Goal: Transaction & Acquisition: Purchase product/service

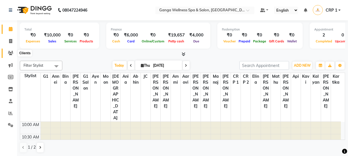
click at [9, 55] on icon at bounding box center [10, 53] width 5 height 4
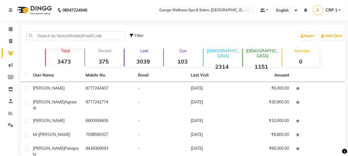
click at [76, 31] on div "Filter Import Add Client" at bounding box center [183, 36] width 322 height 18
click at [86, 56] on div "Recent 375" at bounding box center [103, 57] width 38 height 18
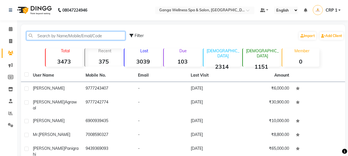
click at [94, 36] on input "text" at bounding box center [75, 35] width 99 height 9
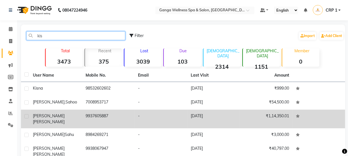
type input "kis"
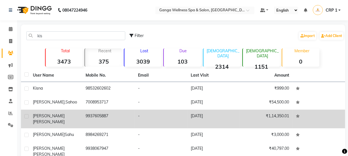
click at [72, 114] on div "[PERSON_NAME]" at bounding box center [56, 119] width 46 height 12
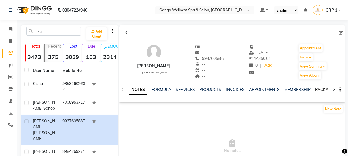
click at [317, 90] on link "PACKAGES" at bounding box center [325, 89] width 21 height 5
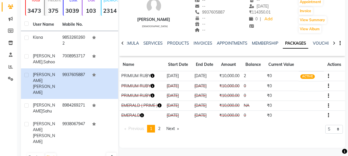
scroll to position [47, 0]
click at [154, 76] on icon "button" at bounding box center [153, 76] width 4 height 4
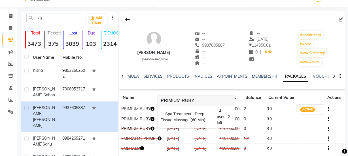
scroll to position [0, 0]
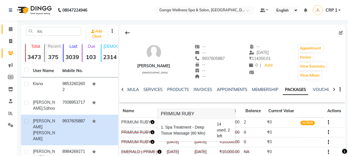
click at [12, 30] on icon at bounding box center [11, 29] width 4 height 4
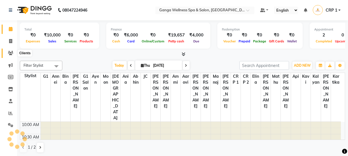
click at [11, 50] on span at bounding box center [11, 53] width 10 height 7
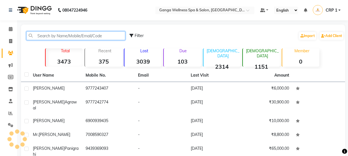
click at [59, 39] on input "text" at bounding box center [75, 35] width 99 height 9
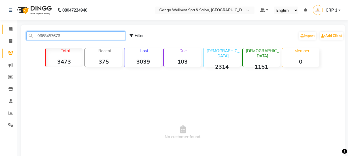
type input "9668457676"
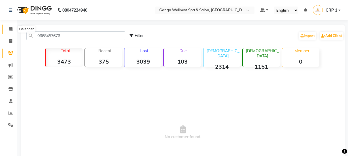
click at [7, 28] on span at bounding box center [11, 29] width 10 height 7
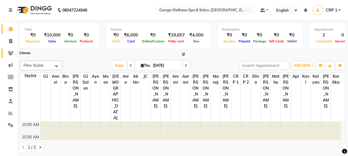
click at [7, 54] on span at bounding box center [11, 53] width 10 height 7
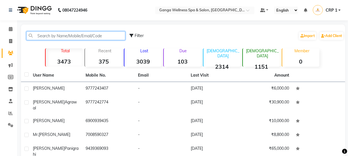
click at [71, 37] on input "text" at bounding box center [75, 35] width 99 height 9
type input "8"
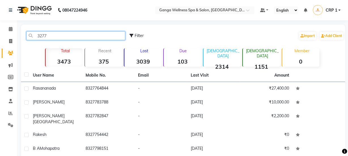
click at [39, 36] on input "3277" at bounding box center [75, 35] width 99 height 9
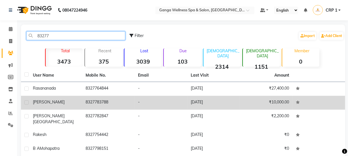
type input "83277"
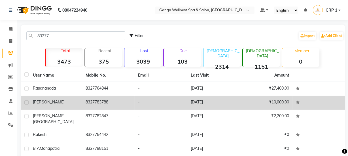
click at [105, 105] on td "8327783788" at bounding box center [108, 103] width 53 height 14
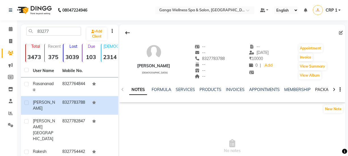
click at [322, 91] on link "PACKAGES" at bounding box center [325, 89] width 21 height 5
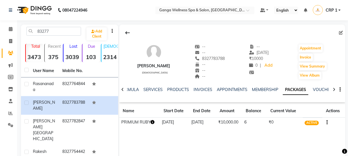
click at [153, 122] on icon "button" at bounding box center [153, 122] width 4 height 4
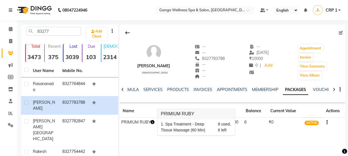
click at [236, 136] on div "[PERSON_NAME] [DEMOGRAPHIC_DATA] -- -- 8327783788 -- -- -- -- [DATE] ₹ 10000 0 …" at bounding box center [232, 110] width 226 height 170
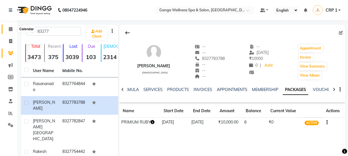
click at [9, 29] on icon at bounding box center [11, 29] width 4 height 4
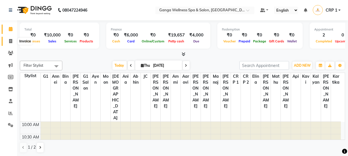
click at [10, 42] on icon at bounding box center [10, 41] width 3 height 4
select select "715"
select select "service"
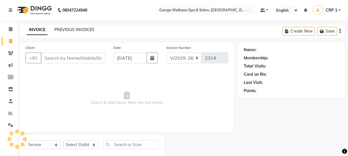
click at [72, 30] on link "PREVIOUS INVOICES" at bounding box center [74, 29] width 40 height 5
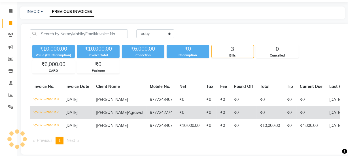
scroll to position [40, 0]
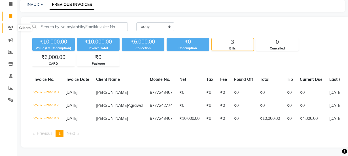
click at [12, 26] on icon at bounding box center [10, 28] width 5 height 4
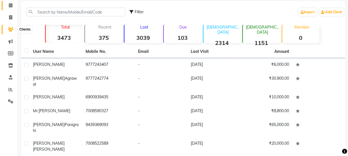
scroll to position [15, 0]
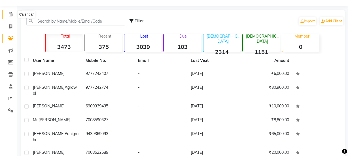
click at [11, 13] on icon at bounding box center [11, 14] width 4 height 4
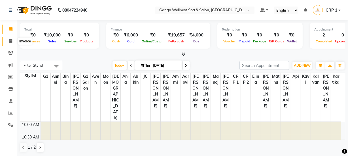
click at [9, 43] on icon at bounding box center [10, 41] width 3 height 4
select select "service"
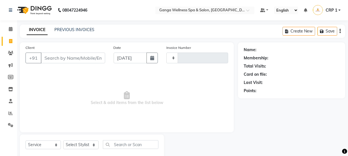
type input "2319"
select select "715"
click at [66, 31] on link "PREVIOUS INVOICES" at bounding box center [74, 29] width 40 height 5
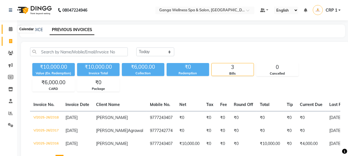
click at [10, 31] on icon at bounding box center [11, 29] width 4 height 4
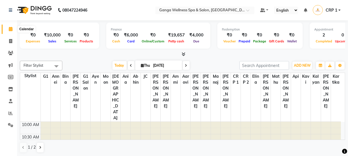
click at [12, 31] on icon at bounding box center [11, 29] width 4 height 4
click at [11, 54] on icon at bounding box center [10, 53] width 5 height 4
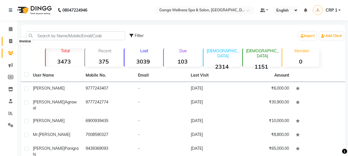
click at [9, 40] on icon at bounding box center [10, 41] width 3 height 4
select select "service"
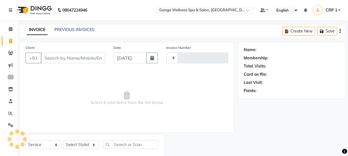
scroll to position [14, 0]
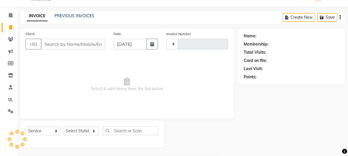
type input "2319"
select select "715"
click at [78, 16] on link "PREVIOUS INVOICES" at bounding box center [74, 15] width 40 height 5
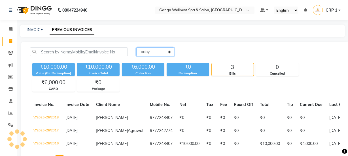
click at [157, 52] on select "[DATE] [DATE] Custom Range" at bounding box center [155, 52] width 38 height 9
click at [136, 48] on select "[DATE] [DATE] Custom Range" at bounding box center [155, 52] width 38 height 9
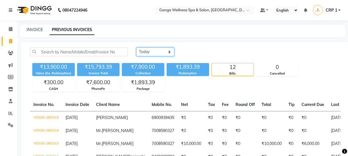
click at [155, 52] on select "[DATE] [DATE] Custom Range" at bounding box center [155, 52] width 38 height 9
select select "range"
click at [136, 48] on select "[DATE] [DATE] Custom Range" at bounding box center [155, 52] width 38 height 9
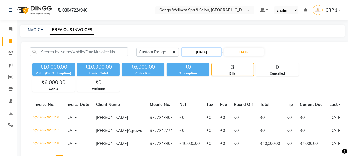
click at [207, 52] on input "[DATE]" at bounding box center [202, 52] width 40 height 8
select select "9"
select select "2025"
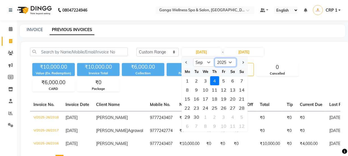
click at [230, 61] on select "2015 2016 2017 2018 2019 2020 2021 2022 2023 2024 2025 2026 2027 2028 2029 2030…" at bounding box center [226, 62] width 22 height 8
click at [210, 62] on select "Jan Feb Mar Apr May Jun [DATE] Aug Sep Oct Nov Dec" at bounding box center [204, 62] width 22 height 8
select select "8"
click at [193, 58] on select "Jan Feb Mar Apr May Jun [DATE] Aug Sep Oct Nov Dec" at bounding box center [204, 62] width 22 height 8
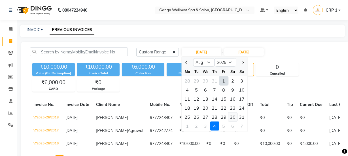
click at [234, 117] on div "30" at bounding box center [232, 117] width 9 height 9
type input "[DATE]"
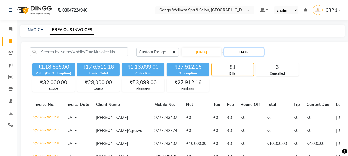
click at [248, 50] on input "[DATE]" at bounding box center [244, 52] width 40 height 8
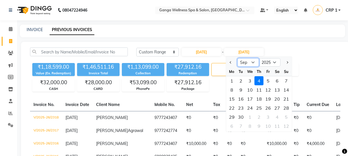
click at [253, 64] on select "Aug Sep Oct Nov Dec" at bounding box center [248, 62] width 22 height 8
select select "8"
click at [237, 58] on select "Aug Sep Oct Nov Dec" at bounding box center [248, 62] width 22 height 8
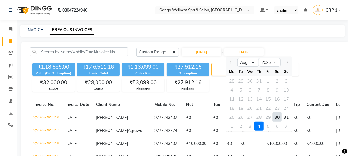
click at [278, 119] on div "30" at bounding box center [276, 117] width 9 height 9
type input "[DATE]"
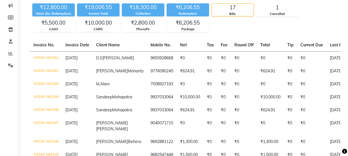
scroll to position [34, 0]
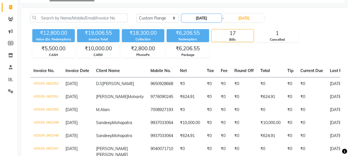
click at [205, 15] on input "[DATE]" at bounding box center [202, 18] width 40 height 8
select select "8"
select select "2025"
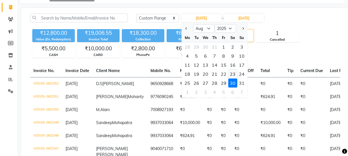
click at [232, 73] on div "23" at bounding box center [232, 74] width 9 height 9
type input "[DATE]"
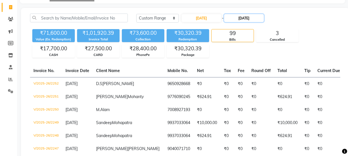
click at [243, 17] on input "[DATE]" at bounding box center [244, 18] width 40 height 8
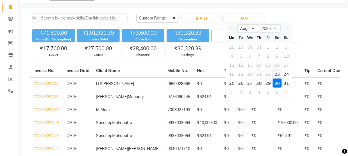
click at [277, 74] on div "23" at bounding box center [276, 74] width 9 height 9
type input "[DATE]"
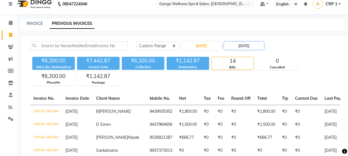
scroll to position [0, 0]
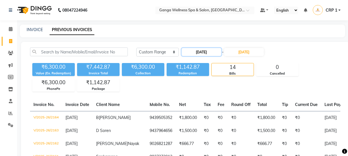
click at [207, 52] on input "[DATE]" at bounding box center [202, 52] width 40 height 8
select select "8"
select select "2025"
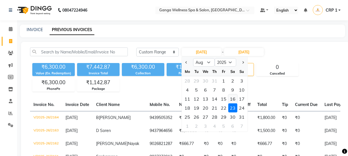
click at [234, 99] on div "16" at bounding box center [232, 99] width 9 height 9
type input "[DATE]"
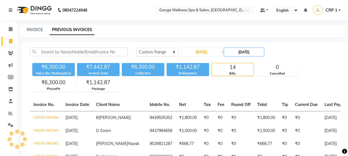
click at [249, 53] on input "[DATE]" at bounding box center [244, 52] width 40 height 8
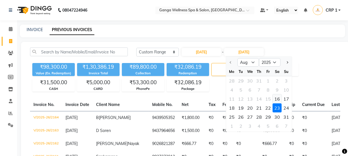
click at [278, 100] on div "16" at bounding box center [276, 99] width 9 height 9
type input "[DATE]"
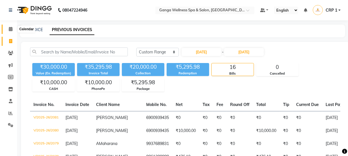
click at [9, 27] on icon at bounding box center [11, 29] width 4 height 4
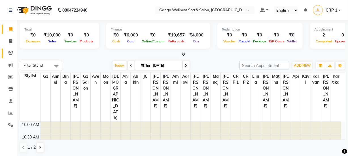
click at [12, 53] on icon at bounding box center [10, 53] width 5 height 4
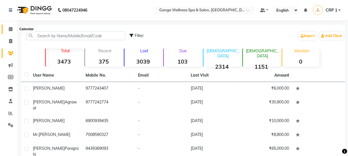
click at [9, 29] on icon at bounding box center [11, 29] width 4 height 4
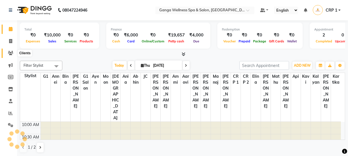
click at [11, 55] on icon at bounding box center [10, 53] width 5 height 4
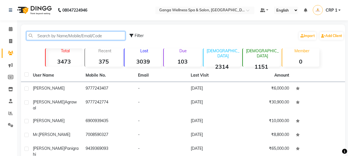
click at [61, 37] on input "text" at bounding box center [75, 35] width 99 height 9
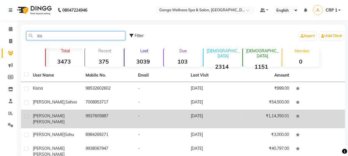
type input "kis"
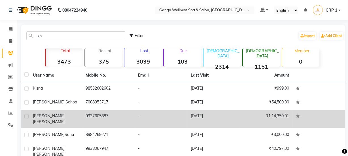
click at [73, 117] on div "[PERSON_NAME]" at bounding box center [56, 119] width 46 height 12
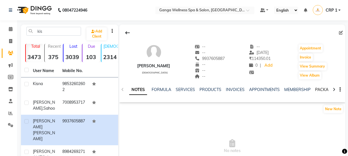
click at [315, 90] on link "PACKAGES" at bounding box center [325, 89] width 21 height 5
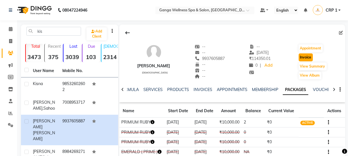
click at [310, 61] on button "Invoice" at bounding box center [305, 58] width 14 height 8
select select "715"
select select "service"
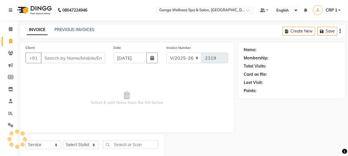
scroll to position [14, 0]
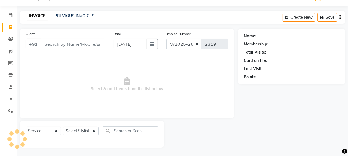
type input "9937605887"
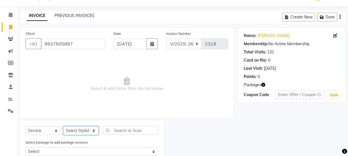
click at [77, 130] on select "Select Stylist Aarovi [PERSON_NAME] [PERSON_NAME] Ammi [PERSON_NAME] CRP 1 CRP …" at bounding box center [80, 131] width 35 height 9
select select "75523"
click at [63, 127] on select "Select Stylist Aarovi [PERSON_NAME] [PERSON_NAME] Ammi [PERSON_NAME] CRP 1 CRP …" at bounding box center [80, 131] width 35 height 9
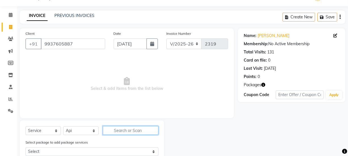
click at [133, 127] on input "text" at bounding box center [131, 130] width 56 height 9
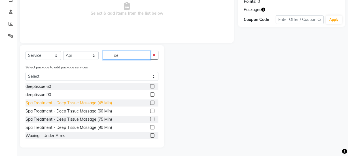
scroll to position [90, 0]
type input "de"
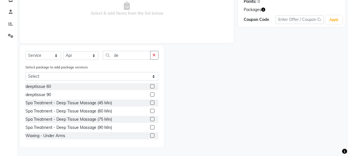
click at [150, 86] on label at bounding box center [152, 86] width 4 height 4
click at [150, 86] on input "checkbox" at bounding box center [152, 87] width 4 height 4
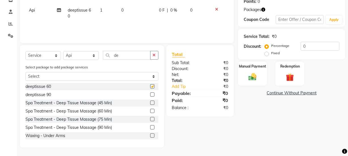
checkbox input "false"
click at [288, 72] on img at bounding box center [290, 77] width 14 height 10
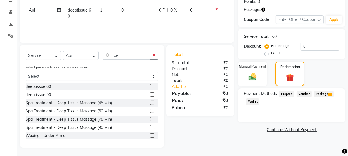
click at [318, 93] on span "Package 1" at bounding box center [324, 94] width 20 height 7
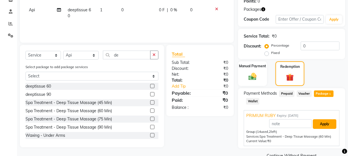
click at [321, 120] on button "Apply" at bounding box center [325, 124] width 24 height 10
type input "PRIMIUM RUBY"
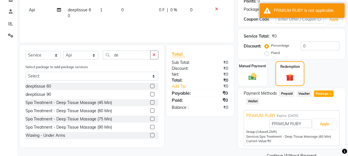
click at [215, 8] on icon at bounding box center [216, 9] width 3 height 4
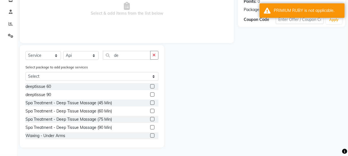
click at [150, 112] on label at bounding box center [152, 111] width 4 height 4
click at [150, 112] on input "checkbox" at bounding box center [152, 112] width 4 height 4
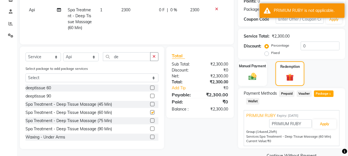
checkbox input "false"
click at [323, 126] on button "Apply" at bounding box center [325, 124] width 24 height 10
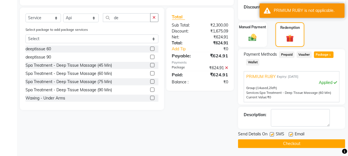
scroll to position [129, 0]
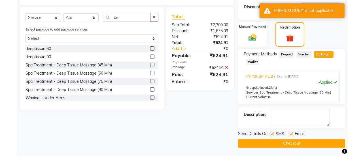
click at [293, 144] on button "Checkout" at bounding box center [291, 143] width 107 height 9
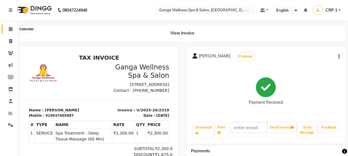
click at [9, 28] on icon at bounding box center [11, 29] width 4 height 4
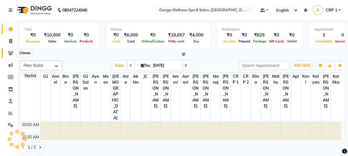
click at [10, 52] on icon at bounding box center [10, 53] width 5 height 4
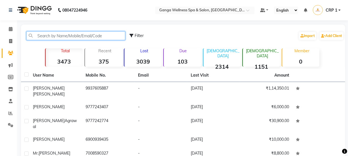
click at [76, 32] on input "text" at bounding box center [75, 35] width 99 height 9
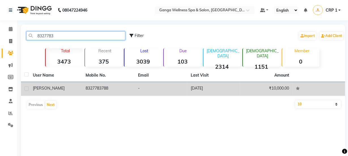
type input "8327783"
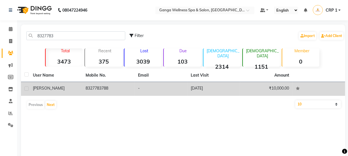
click at [65, 88] on div "[PERSON_NAME]" at bounding box center [56, 89] width 46 height 6
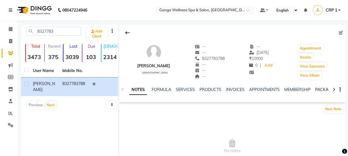
click at [320, 88] on link "PACKAGES" at bounding box center [325, 89] width 21 height 5
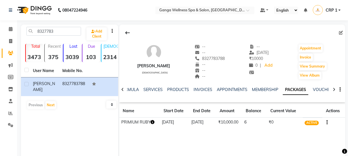
click at [152, 124] on icon "button" at bounding box center [153, 122] width 4 height 4
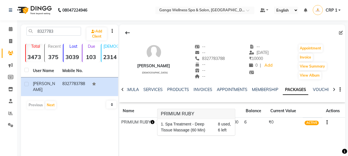
click at [160, 136] on div "[PERSON_NAME] [DEMOGRAPHIC_DATA] -- -- 8327783788 -- -- -- -- [DATE] ₹ 10000 0 …" at bounding box center [232, 110] width 226 height 170
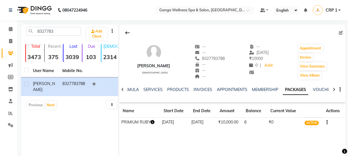
click at [153, 123] on icon "button" at bounding box center [153, 122] width 4 height 4
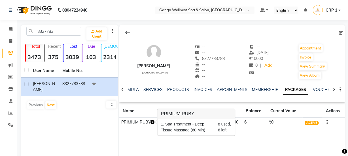
click at [190, 141] on div "[PERSON_NAME] [DEMOGRAPHIC_DATA] -- -- 8327783788 -- -- -- -- [DATE] ₹ 10000 0 …" at bounding box center [232, 110] width 226 height 170
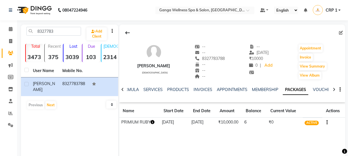
click at [151, 122] on icon "button" at bounding box center [153, 122] width 4 height 4
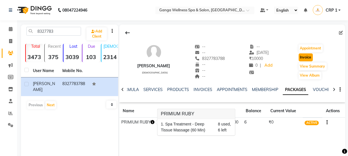
click at [301, 59] on button "Invoice" at bounding box center [305, 58] width 14 height 8
select select "service"
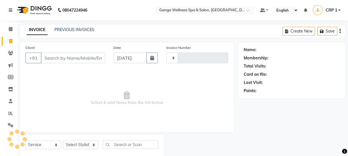
scroll to position [14, 0]
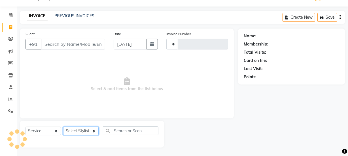
click at [79, 131] on select "Select Stylist" at bounding box center [80, 131] width 35 height 9
type input "8327783788"
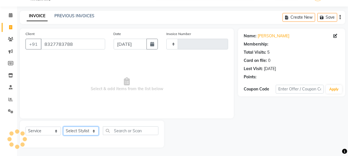
type input "2320"
select select "715"
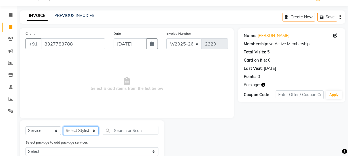
select select "90084"
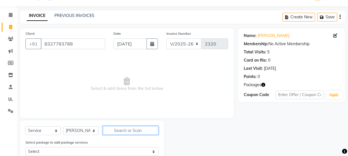
click at [121, 131] on input "text" at bounding box center [131, 130] width 56 height 9
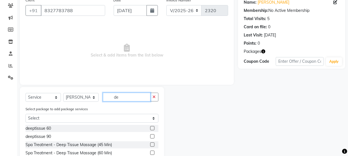
scroll to position [65, 0]
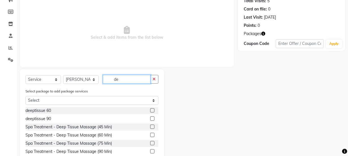
type input "de"
click at [150, 133] on label at bounding box center [152, 135] width 4 height 4
click at [150, 134] on input "checkbox" at bounding box center [152, 136] width 4 height 4
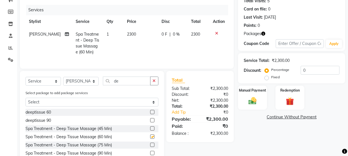
checkbox input "false"
click at [123, 86] on input "de" at bounding box center [127, 81] width 48 height 9
type input "d"
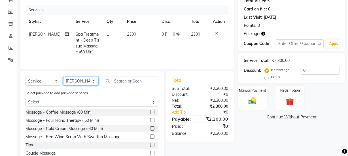
click at [82, 86] on select "Select Stylist Aarovi [PERSON_NAME] [PERSON_NAME] Ammi [PERSON_NAME] CRP 1 CRP …" at bounding box center [80, 81] width 35 height 9
select select "45438"
click at [63, 81] on select "Select Stylist Aarovi [PERSON_NAME] [PERSON_NAME] Ammi [PERSON_NAME] CRP 1 CRP …" at bounding box center [80, 81] width 35 height 9
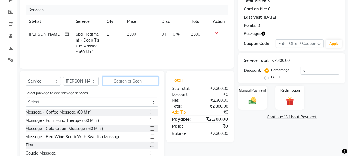
click at [121, 85] on input "text" at bounding box center [131, 81] width 56 height 9
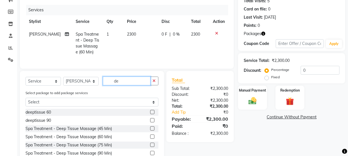
type input "de"
click at [150, 139] on label at bounding box center [152, 137] width 4 height 4
click at [150, 139] on input "checkbox" at bounding box center [152, 137] width 4 height 4
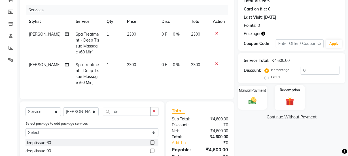
checkbox input "false"
click at [290, 101] on img at bounding box center [290, 101] width 14 height 10
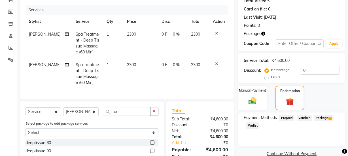
click at [317, 116] on span "Package 1" at bounding box center [324, 118] width 20 height 7
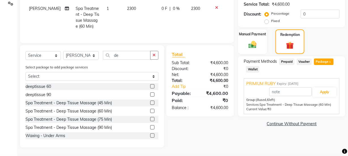
scroll to position [74, 0]
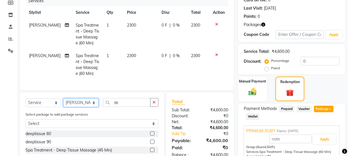
click at [85, 106] on select "Select Stylist Aarovi [PERSON_NAME] [PERSON_NAME] Ammi [PERSON_NAME] CRP 1 CRP …" at bounding box center [80, 103] width 35 height 9
select select "69036"
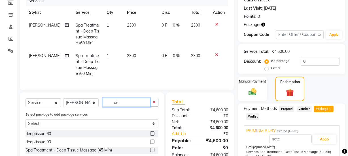
click at [137, 106] on input "de" at bounding box center [127, 102] width 48 height 9
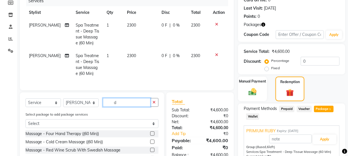
type input "de"
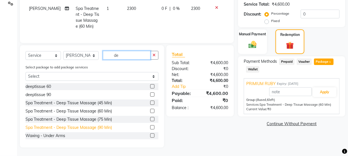
scroll to position [126, 0]
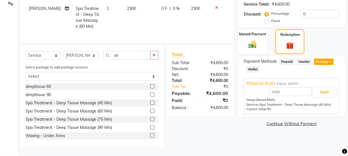
click at [150, 111] on label at bounding box center [152, 111] width 4 height 4
click at [150, 111] on input "checkbox" at bounding box center [152, 112] width 4 height 4
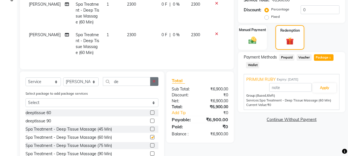
checkbox input "false"
click at [136, 49] on td "2300" at bounding box center [140, 44] width 35 height 31
select select "69036"
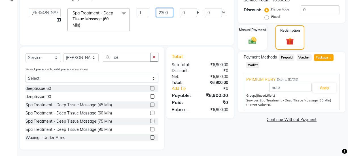
click at [156, 12] on input "2300" at bounding box center [164, 12] width 17 height 9
type input "2"
type input "1500"
click at [163, 28] on tbody "[PERSON_NAME] Spa Treatment - Deep Tissue Massage (60 Min) 1 2300 0 F | 0 % 230…" at bounding box center [144, 0] width 238 height 67
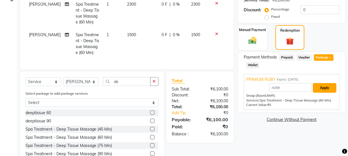
click at [322, 88] on button "Apply" at bounding box center [325, 88] width 24 height 10
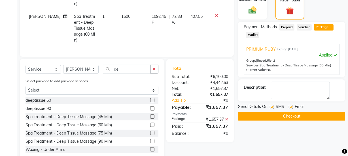
scroll to position [105, 0]
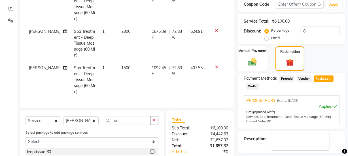
click at [256, 64] on img at bounding box center [253, 62] width 14 height 10
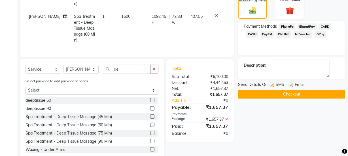
scroll to position [79, 0]
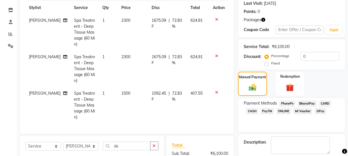
click at [216, 91] on icon at bounding box center [216, 93] width 3 height 4
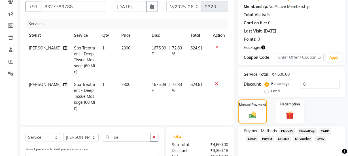
scroll to position [49, 0]
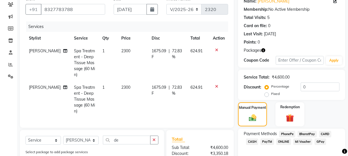
click at [215, 51] on icon at bounding box center [216, 50] width 3 height 4
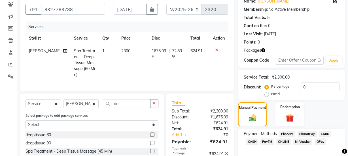
click at [216, 49] on icon at bounding box center [216, 50] width 3 height 4
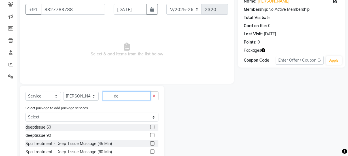
click at [127, 94] on input "de" at bounding box center [127, 96] width 48 height 9
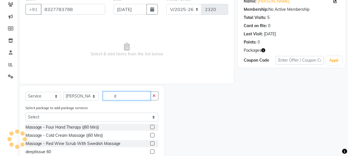
type input "de"
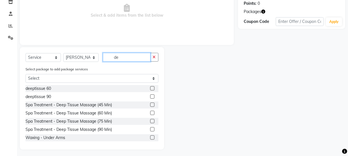
scroll to position [90, 0]
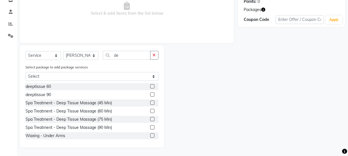
click at [150, 111] on label at bounding box center [152, 111] width 4 height 4
click at [150, 111] on input "checkbox" at bounding box center [152, 112] width 4 height 4
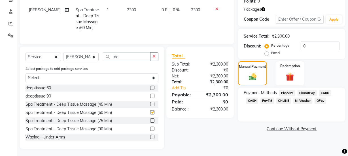
checkbox input "false"
click at [123, 60] on input "de" at bounding box center [127, 56] width 48 height 9
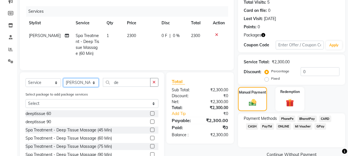
click at [88, 87] on select "Select Stylist Aarovi [PERSON_NAME] [PERSON_NAME] Ammi [PERSON_NAME] CRP 1 CRP …" at bounding box center [80, 82] width 35 height 9
select select "90084"
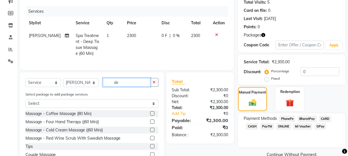
click at [125, 83] on input "de" at bounding box center [127, 82] width 48 height 9
type input "d"
type input "de"
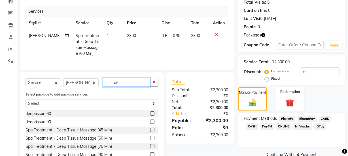
scroll to position [90, 0]
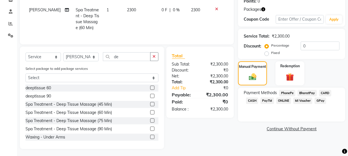
click at [150, 115] on label at bounding box center [152, 112] width 4 height 4
click at [150, 115] on input "checkbox" at bounding box center [152, 113] width 4 height 4
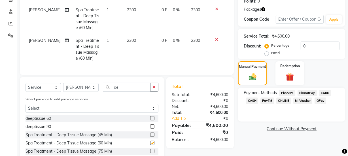
checkbox input "false"
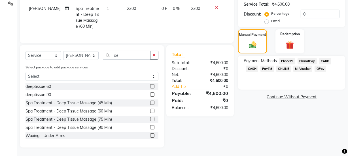
click at [201, 23] on td "2300" at bounding box center [198, 17] width 22 height 31
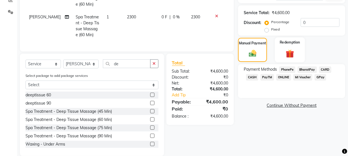
select select "90084"
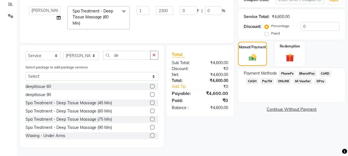
click at [292, 54] on img at bounding box center [290, 57] width 14 height 10
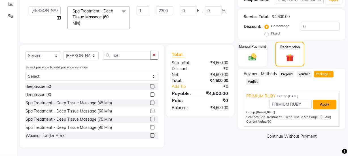
click at [316, 100] on button "Apply" at bounding box center [325, 105] width 24 height 10
type input "1675.09"
type input "72.83"
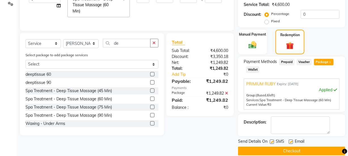
scroll to position [129, 0]
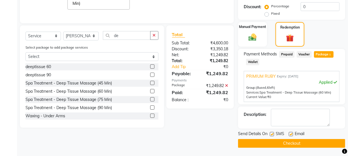
click at [278, 142] on button "Checkout" at bounding box center [291, 143] width 107 height 9
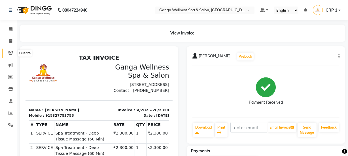
click at [12, 52] on icon at bounding box center [10, 53] width 5 height 4
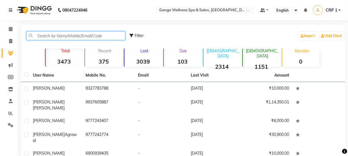
click at [69, 38] on input "text" at bounding box center [75, 35] width 99 height 9
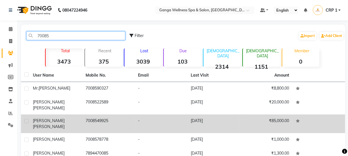
type input "70085"
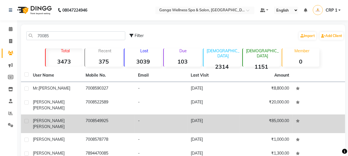
click at [57, 122] on td "[PERSON_NAME]" at bounding box center [55, 124] width 53 height 19
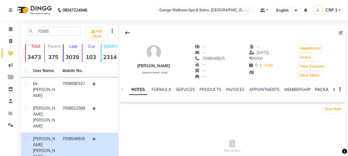
click at [321, 88] on link "PACKAGES" at bounding box center [325, 89] width 21 height 5
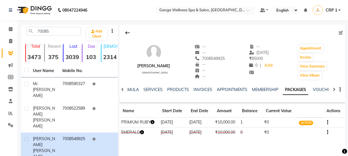
click at [151, 123] on icon "button" at bounding box center [153, 122] width 4 height 4
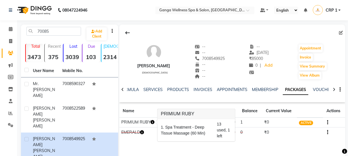
click at [195, 144] on div "[PERSON_NAME] [DEMOGRAPHIC_DATA] -- -- 7008549925 -- -- -- -- [DATE] ₹ 85000 0 …" at bounding box center [232, 110] width 226 height 170
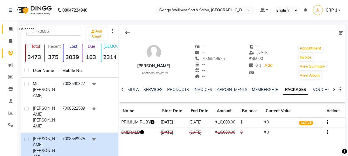
click at [10, 28] on icon at bounding box center [11, 29] width 4 height 4
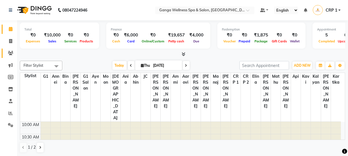
click at [12, 53] on icon at bounding box center [10, 53] width 5 height 4
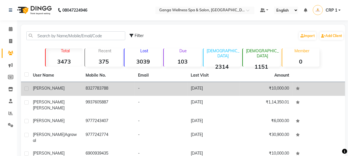
click at [72, 87] on div "[PERSON_NAME]" at bounding box center [56, 89] width 46 height 6
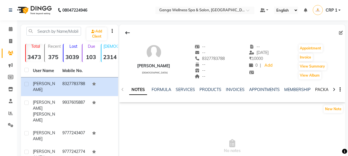
click at [324, 89] on link "PACKAGES" at bounding box center [325, 89] width 21 height 5
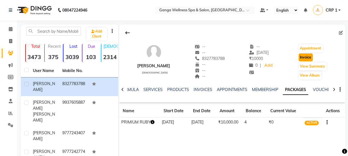
click at [306, 55] on button "Invoice" at bounding box center [305, 58] width 14 height 8
select select "715"
select select "service"
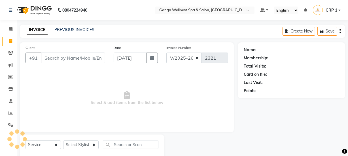
scroll to position [14, 0]
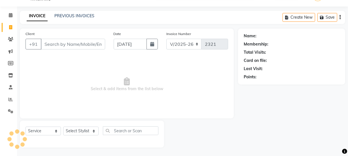
type input "8327783788"
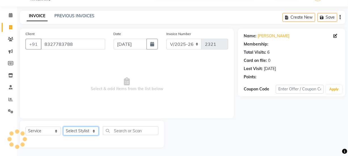
click at [76, 131] on select "Select Stylist Aarovi [PERSON_NAME] [PERSON_NAME] Ammi [PERSON_NAME] CRP 1 CRP …" at bounding box center [80, 131] width 35 height 9
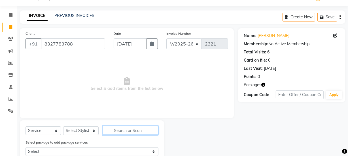
click at [122, 131] on input "text" at bounding box center [131, 130] width 56 height 9
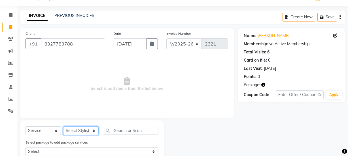
click at [76, 131] on select "Select Stylist Aarovi [PERSON_NAME] [PERSON_NAME] Ammi [PERSON_NAME] CRP 1 CRP …" at bounding box center [80, 131] width 35 height 9
select select "69036"
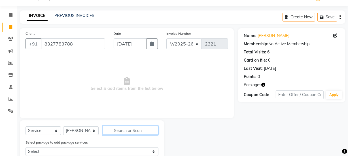
click at [110, 132] on input "text" at bounding box center [131, 130] width 56 height 9
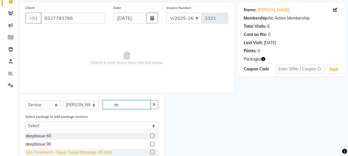
scroll to position [65, 0]
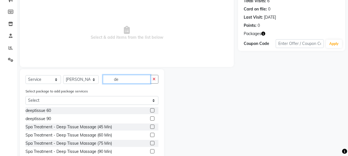
type input "de"
click at [150, 134] on label at bounding box center [152, 135] width 4 height 4
click at [150, 134] on input "checkbox" at bounding box center [152, 136] width 4 height 4
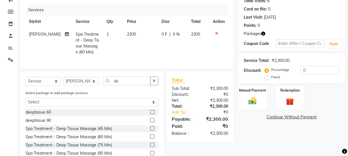
checkbox input "false"
click at [130, 47] on td "2300" at bounding box center [140, 43] width 35 height 31
select select "69036"
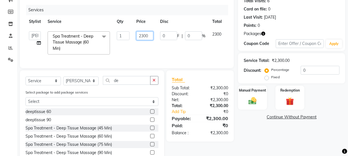
click at [151, 33] on input "2300" at bounding box center [144, 35] width 17 height 9
type input "2"
type input "1500"
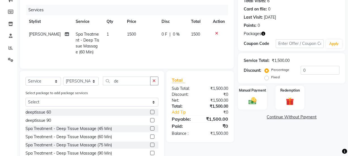
click at [162, 46] on td "0 F | 0 %" at bounding box center [172, 43] width 29 height 31
select select "69036"
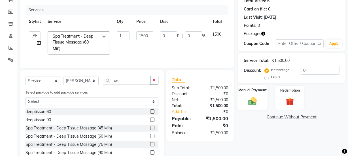
click at [257, 97] on img at bounding box center [253, 101] width 14 height 10
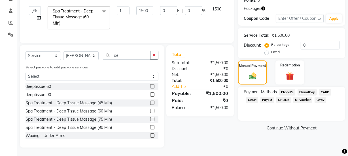
scroll to position [95, 0]
click at [286, 89] on span "PhonePe" at bounding box center [287, 92] width 16 height 7
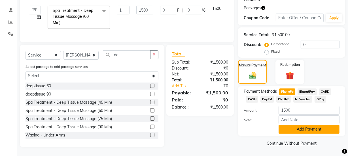
click at [316, 127] on button "Add Payment" at bounding box center [308, 129] width 61 height 9
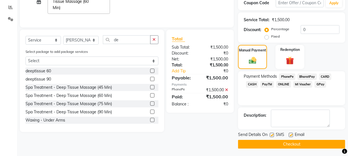
scroll to position [107, 0]
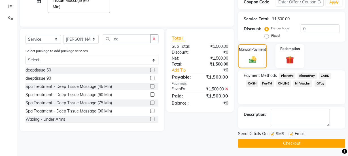
click at [297, 143] on button "Checkout" at bounding box center [291, 143] width 107 height 9
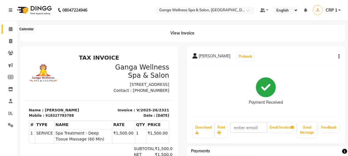
click at [10, 27] on icon at bounding box center [11, 29] width 4 height 4
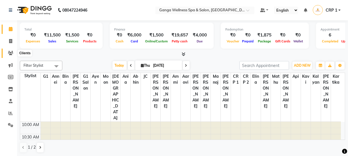
click at [10, 53] on icon at bounding box center [10, 53] width 5 height 4
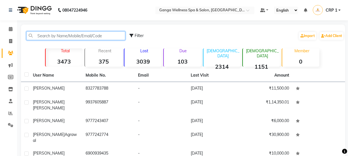
click at [65, 35] on input "text" at bounding box center [75, 35] width 99 height 9
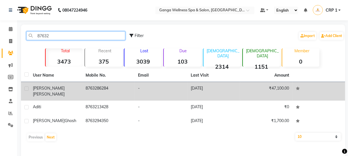
type input "87632"
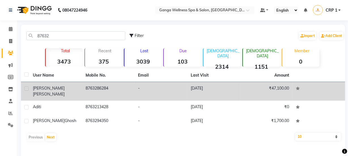
click at [68, 89] on div "[PERSON_NAME]" at bounding box center [56, 92] width 46 height 12
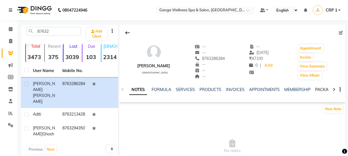
click at [315, 90] on link "PACKAGES" at bounding box center [325, 89] width 21 height 5
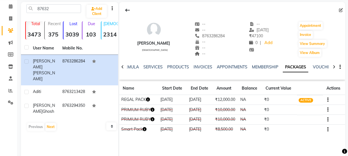
scroll to position [26, 0]
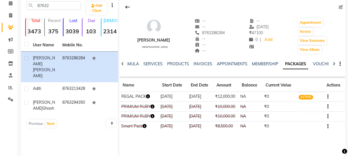
click at [149, 96] on icon "button" at bounding box center [148, 97] width 4 height 4
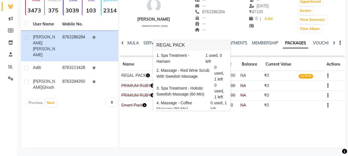
scroll to position [21, 0]
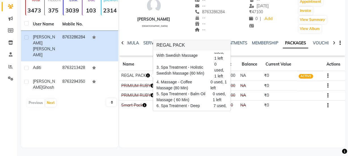
click at [211, 121] on div "[PERSON_NAME] [DEMOGRAPHIC_DATA] -- -- 8763286284 -- -- -- -- [DATE] ₹ 47100 0 …" at bounding box center [232, 63] width 226 height 170
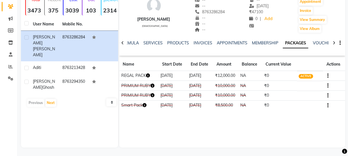
click at [149, 76] on icon "button" at bounding box center [148, 76] width 4 height 4
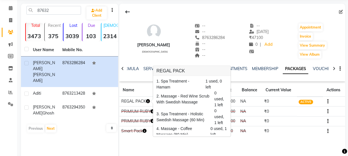
click at [214, 139] on div "[PERSON_NAME] [DEMOGRAPHIC_DATA] -- -- 8763286284 -- -- -- -- [DATE] ₹ 47100 0 …" at bounding box center [232, 72] width 226 height 137
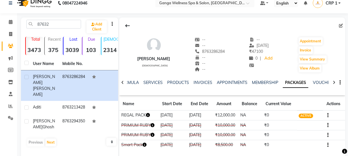
scroll to position [0, 0]
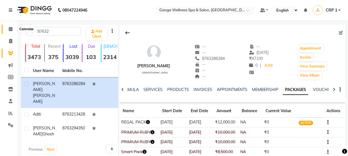
click at [10, 31] on icon at bounding box center [11, 29] width 4 height 4
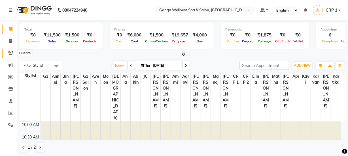
click at [12, 54] on icon at bounding box center [10, 53] width 5 height 4
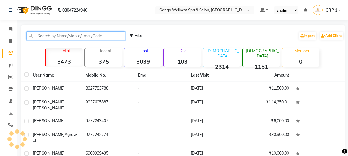
click at [51, 35] on input "text" at bounding box center [75, 35] width 99 height 9
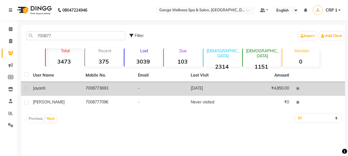
click at [41, 87] on span "Jayanti" at bounding box center [39, 88] width 12 height 5
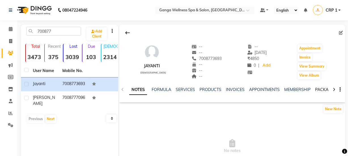
click at [324, 88] on link "PACKAGES" at bounding box center [325, 89] width 21 height 5
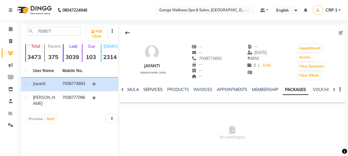
click at [150, 89] on link "SERVICES" at bounding box center [152, 89] width 19 height 5
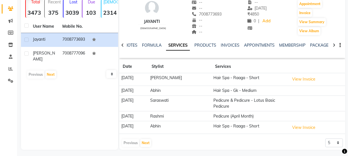
scroll to position [47, 0]
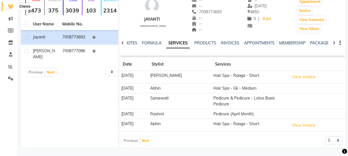
click at [12, 7] on icon at bounding box center [10, 6] width 5 height 4
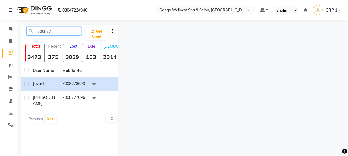
click at [54, 33] on input "700877" at bounding box center [53, 31] width 55 height 9
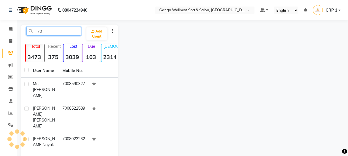
type input "7"
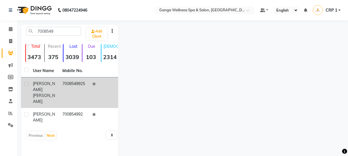
click at [44, 85] on span "[PERSON_NAME]" at bounding box center [44, 86] width 22 height 11
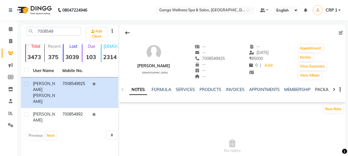
click at [321, 89] on link "PACKAGES" at bounding box center [325, 89] width 21 height 5
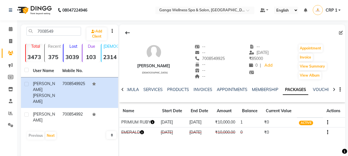
click at [154, 124] on icon "button" at bounding box center [153, 122] width 4 height 4
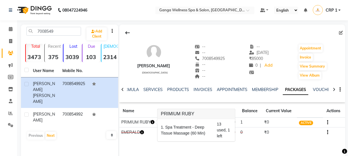
click at [225, 77] on div "--" at bounding box center [210, 77] width 30 height 6
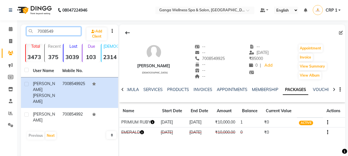
click at [61, 30] on input "7008549" at bounding box center [53, 31] width 55 height 9
type input "7"
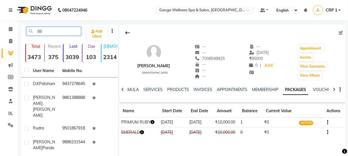
type input "8"
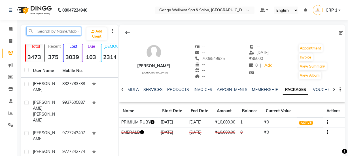
click at [54, 31] on input "text" at bounding box center [53, 31] width 55 height 9
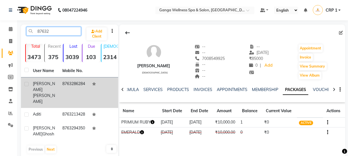
type input "87632"
click at [46, 84] on div "[PERSON_NAME]" at bounding box center [44, 93] width 23 height 24
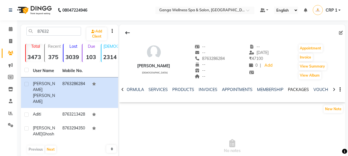
click at [297, 90] on link "PACKAGES" at bounding box center [298, 89] width 21 height 5
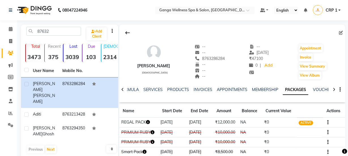
click at [150, 123] on icon "button" at bounding box center [148, 122] width 4 height 4
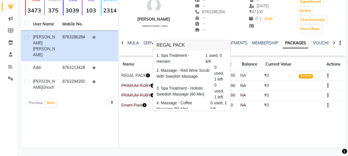
scroll to position [21, 0]
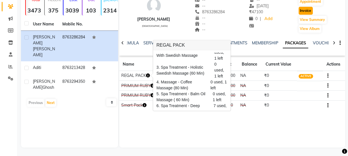
click at [302, 10] on button "Invoice" at bounding box center [305, 11] width 14 height 8
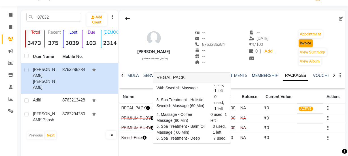
select select "715"
select select "service"
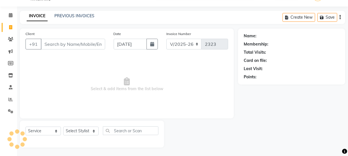
type input "8763286284"
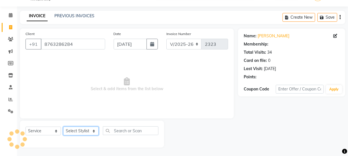
click at [82, 132] on select "Select Stylist Aarovi [PERSON_NAME] [PERSON_NAME] Ammi [PERSON_NAME] CRP 1 CRP …" at bounding box center [80, 131] width 35 height 9
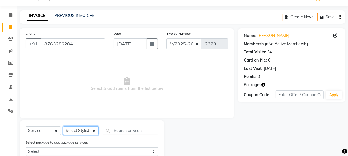
select select "75523"
click at [63, 127] on select "Select Stylist Aarovi [PERSON_NAME] [PERSON_NAME] Ammi [PERSON_NAME] CRP 1 CRP …" at bounding box center [80, 131] width 35 height 9
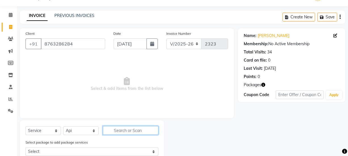
click at [131, 129] on input "text" at bounding box center [131, 130] width 56 height 9
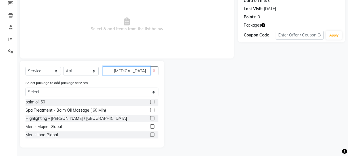
type input "[MEDICAL_DATA]"
click at [152, 110] on label at bounding box center [152, 110] width 4 height 4
click at [152, 110] on input "checkbox" at bounding box center [152, 111] width 4 height 4
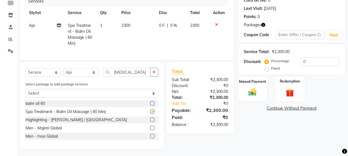
checkbox input "false"
click at [296, 89] on img at bounding box center [290, 93] width 14 height 10
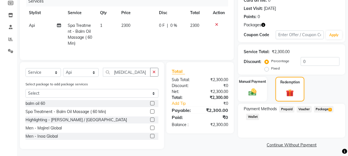
click at [323, 106] on span "Package 1" at bounding box center [324, 109] width 20 height 7
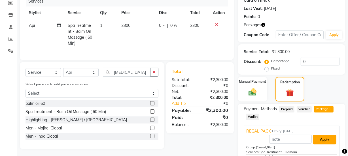
click at [318, 136] on button "Apply" at bounding box center [325, 140] width 24 height 10
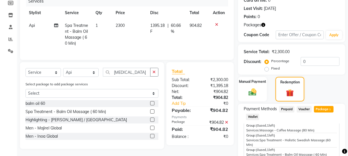
scroll to position [151, 0]
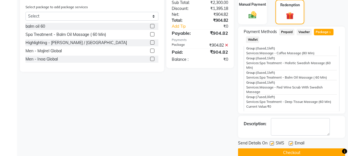
click at [298, 153] on button "Checkout" at bounding box center [291, 153] width 107 height 9
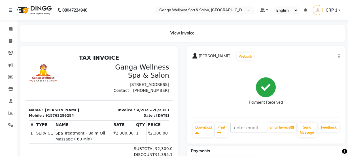
click at [63, 51] on div at bounding box center [99, 132] width 158 height 172
click at [11, 54] on icon at bounding box center [10, 53] width 5 height 4
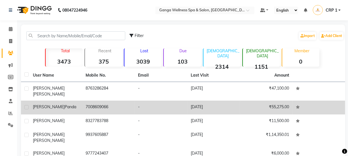
click at [65, 104] on span "Panda" at bounding box center [71, 106] width 12 height 5
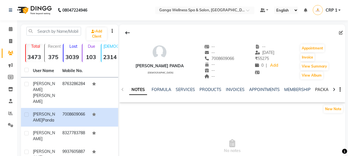
click at [321, 91] on link "PACKAGES" at bounding box center [325, 89] width 21 height 5
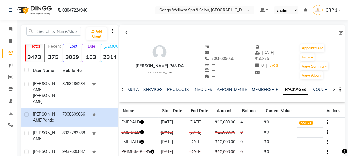
click at [142, 123] on icon "button" at bounding box center [142, 122] width 4 height 4
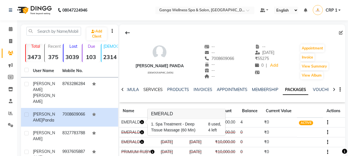
click at [147, 91] on link "SERVICES" at bounding box center [152, 89] width 19 height 5
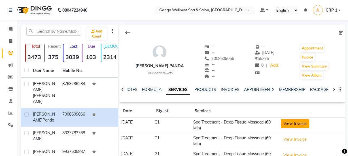
click at [300, 123] on button "View Invoice" at bounding box center [295, 123] width 28 height 9
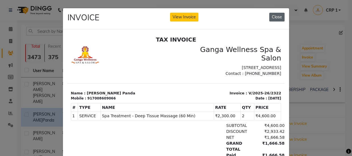
click at [277, 16] on button "Close" at bounding box center [276, 17] width 15 height 9
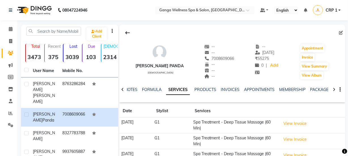
click at [318, 93] on div "PACKAGES" at bounding box center [320, 90] width 21 height 6
click at [313, 89] on link "PACKAGES" at bounding box center [320, 89] width 21 height 5
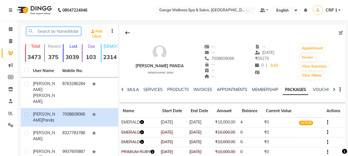
click at [31, 31] on input "text" at bounding box center [53, 31] width 55 height 9
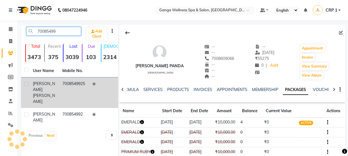
type input "70085499"
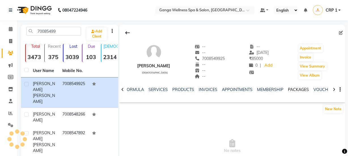
click at [297, 88] on link "PACKAGES" at bounding box center [298, 89] width 21 height 5
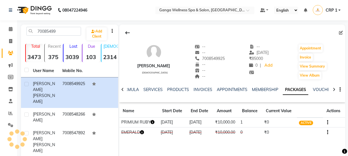
click at [153, 123] on icon "button" at bounding box center [153, 122] width 4 height 4
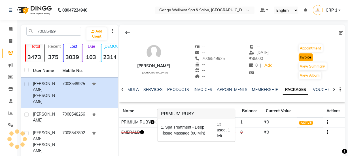
click at [302, 60] on button "Invoice" at bounding box center [305, 58] width 14 height 8
select select "715"
select select "service"
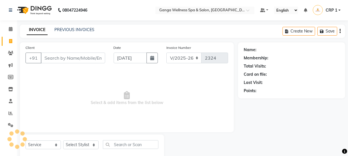
scroll to position [14, 0]
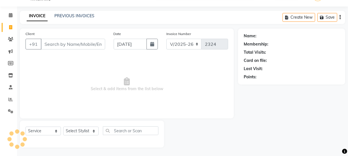
type input "7008549925"
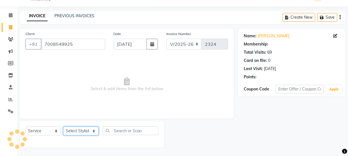
click at [86, 131] on select "Select Stylist Aarovi [PERSON_NAME] [PERSON_NAME] Ammi [PERSON_NAME] CRP 1 CRP …" at bounding box center [80, 131] width 35 height 9
select select "90084"
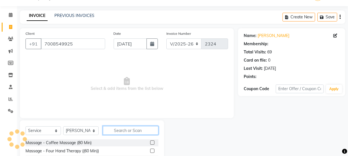
click at [123, 127] on input "text" at bounding box center [131, 130] width 56 height 9
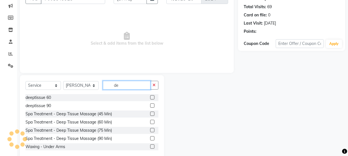
scroll to position [65, 0]
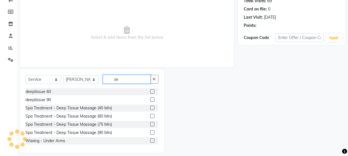
type input "de"
click at [150, 91] on label at bounding box center [152, 91] width 4 height 4
click at [150, 91] on input "checkbox" at bounding box center [152, 92] width 4 height 4
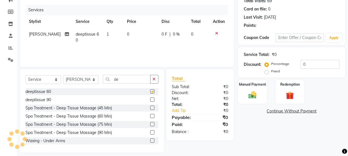
checkbox input "false"
click at [287, 96] on img at bounding box center [290, 95] width 14 height 10
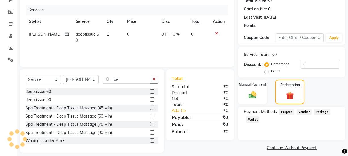
scroll to position [71, 0]
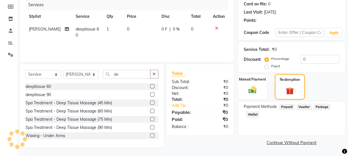
click at [293, 89] on img at bounding box center [289, 91] width 13 height 10
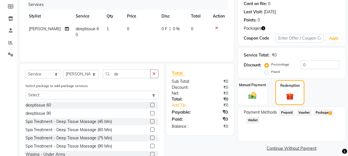
click at [324, 113] on span "Package 1" at bounding box center [324, 113] width 20 height 7
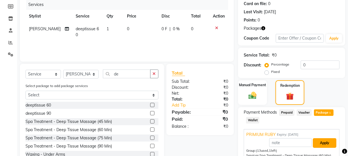
click at [327, 142] on button "Apply" at bounding box center [325, 143] width 24 height 10
type input "PRIMIUM RUBY"
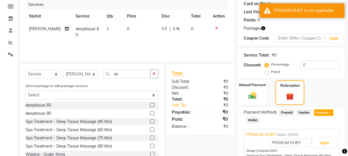
click at [216, 27] on icon at bounding box center [216, 28] width 3 height 4
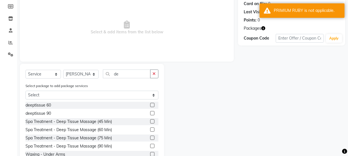
click at [150, 130] on label at bounding box center [152, 130] width 4 height 4
click at [150, 130] on input "checkbox" at bounding box center [152, 130] width 4 height 4
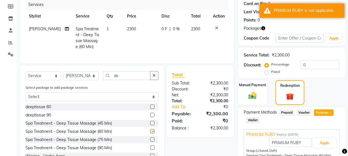
checkbox input "false"
click at [326, 144] on button "Apply" at bounding box center [325, 143] width 24 height 10
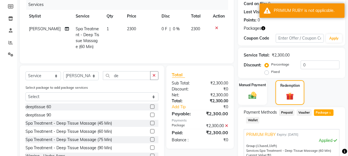
scroll to position [122, 0]
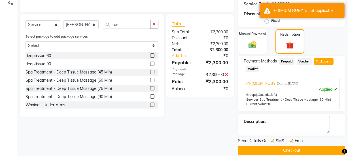
click at [305, 149] on button "Checkout" at bounding box center [291, 150] width 107 height 9
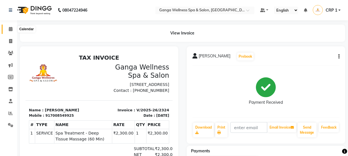
click at [9, 29] on icon at bounding box center [11, 29] width 4 height 4
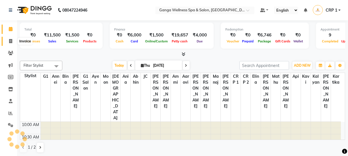
click at [10, 42] on icon at bounding box center [10, 41] width 3 height 4
select select "715"
select select "service"
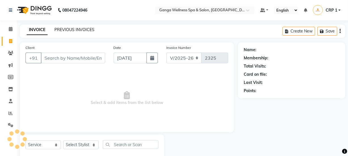
click at [85, 29] on link "PREVIOUS INVOICES" at bounding box center [74, 29] width 40 height 5
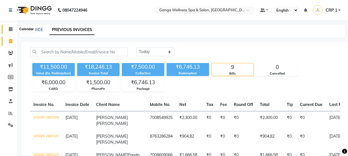
click at [10, 30] on icon at bounding box center [11, 29] width 4 height 4
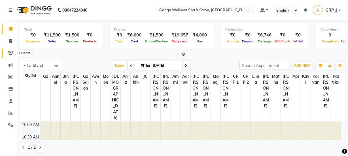
click at [12, 54] on icon at bounding box center [10, 53] width 5 height 4
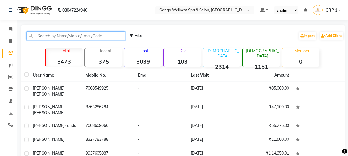
click at [89, 34] on input "text" at bounding box center [75, 35] width 99 height 9
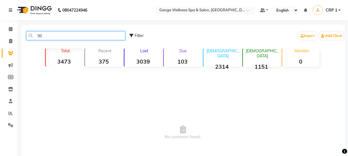
type input "9"
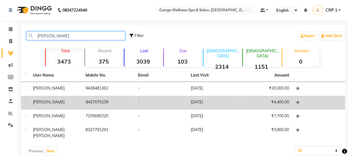
type input "[PERSON_NAME]"
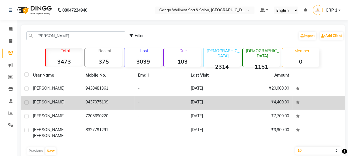
click at [72, 106] on td "[PERSON_NAME]" at bounding box center [55, 103] width 53 height 14
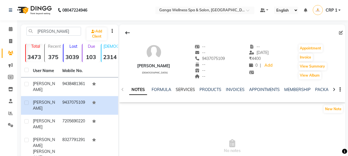
click at [182, 90] on link "SERVICES" at bounding box center [185, 89] width 19 height 5
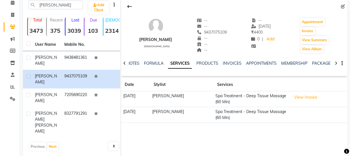
scroll to position [47, 0]
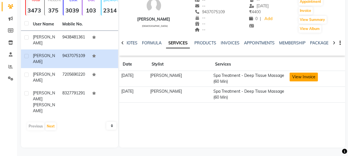
click at [297, 78] on button "View Invoice" at bounding box center [303, 77] width 28 height 9
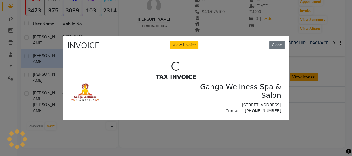
scroll to position [0, 0]
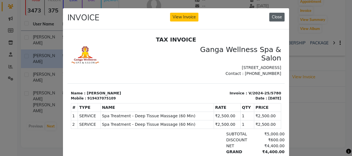
click at [276, 16] on button "Close" at bounding box center [276, 17] width 15 height 9
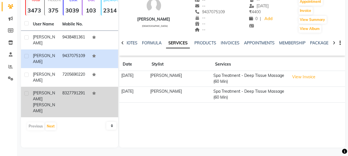
click at [50, 91] on div "[PERSON_NAME]" at bounding box center [44, 102] width 23 height 24
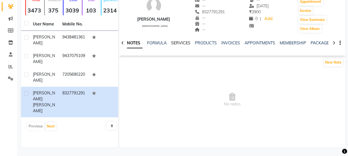
click at [178, 42] on link "SERVICES" at bounding box center [180, 42] width 19 height 5
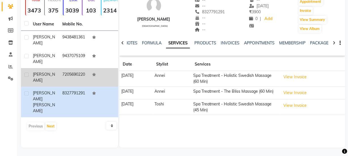
click at [65, 76] on td "7205690220" at bounding box center [73, 77] width 29 height 19
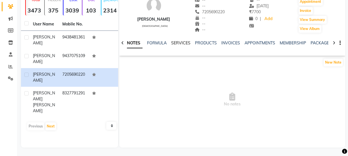
click at [179, 40] on link "SERVICES" at bounding box center [180, 42] width 19 height 5
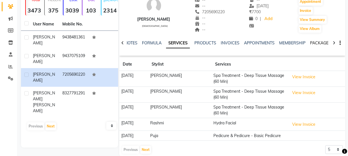
click at [319, 44] on link "PACKAGES" at bounding box center [320, 42] width 21 height 5
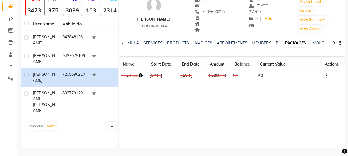
click at [141, 75] on icon "button" at bounding box center [140, 76] width 4 height 4
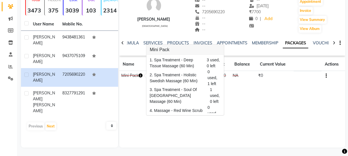
click at [248, 105] on div "[PERSON_NAME] [DEMOGRAPHIC_DATA] -- -- 7205690220 -- -- -- -- [DATE] ₹ 7700 0 |…" at bounding box center [232, 63] width 226 height 170
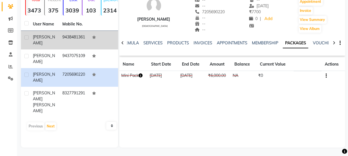
click at [75, 42] on td "9438481361" at bounding box center [73, 40] width 29 height 19
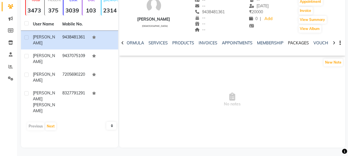
click at [298, 41] on link "PACKAGES" at bounding box center [298, 42] width 21 height 5
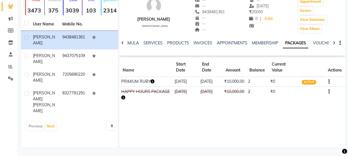
click at [153, 82] on icon "button" at bounding box center [153, 82] width 4 height 4
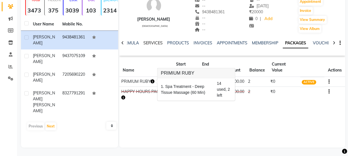
click at [148, 43] on link "SERVICES" at bounding box center [152, 42] width 19 height 5
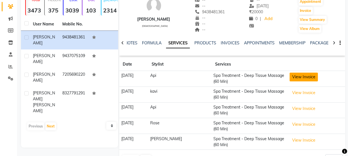
click at [299, 74] on button "View Invoice" at bounding box center [303, 77] width 28 height 9
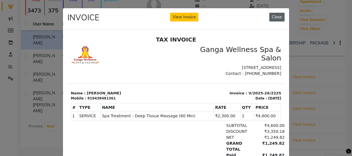
click at [274, 20] on button "Close" at bounding box center [276, 17] width 15 height 9
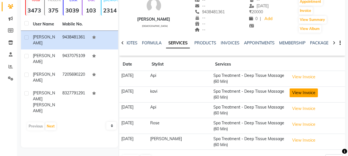
click at [291, 93] on button "View Invoice" at bounding box center [303, 93] width 28 height 9
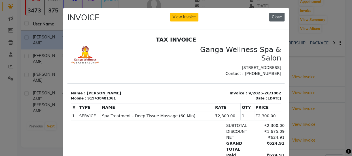
click at [272, 20] on button "Close" at bounding box center [276, 17] width 15 height 9
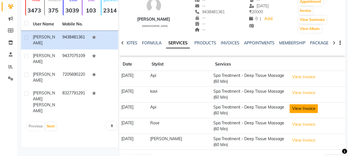
click at [304, 109] on button "View Invoice" at bounding box center [303, 108] width 28 height 9
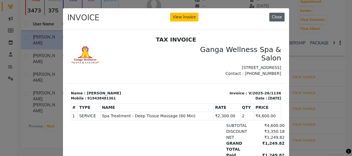
click at [273, 19] on button "Close" at bounding box center [276, 17] width 15 height 9
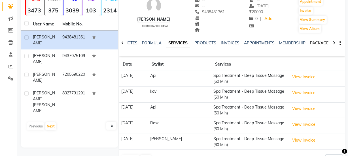
click at [312, 43] on link "PACKAGES" at bounding box center [320, 42] width 21 height 5
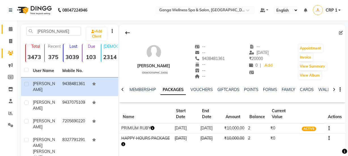
scroll to position [0, 125]
click at [8, 29] on span at bounding box center [11, 29] width 10 height 7
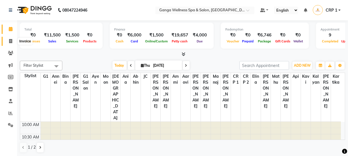
click at [11, 43] on icon at bounding box center [10, 41] width 3 height 4
select select "service"
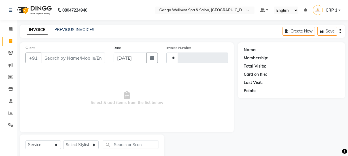
type input "2325"
select select "715"
click at [80, 58] on input "Client" at bounding box center [73, 58] width 64 height 11
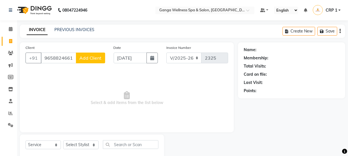
type input "9658824661"
click at [80, 58] on span "Add Client" at bounding box center [90, 58] width 22 height 6
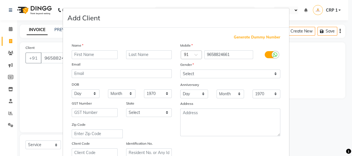
click at [89, 57] on input "text" at bounding box center [95, 54] width 46 height 9
type input "[PERSON_NAME]"
click at [144, 57] on input "text" at bounding box center [149, 54] width 46 height 9
type input "Panda"
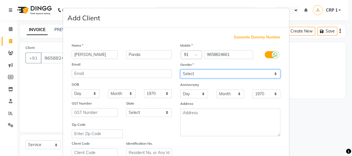
click at [197, 76] on select "Select [DEMOGRAPHIC_DATA] [DEMOGRAPHIC_DATA] Other Prefer Not To Say" at bounding box center [230, 74] width 100 height 9
select select "[DEMOGRAPHIC_DATA]"
click at [180, 70] on select "Select [DEMOGRAPHIC_DATA] [DEMOGRAPHIC_DATA] Other Prefer Not To Say" at bounding box center [230, 74] width 100 height 9
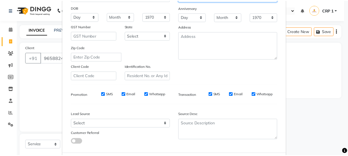
scroll to position [107, 0]
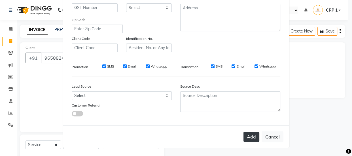
click at [255, 136] on button "Add" at bounding box center [251, 137] width 16 height 10
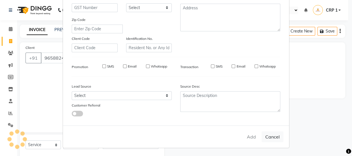
select select
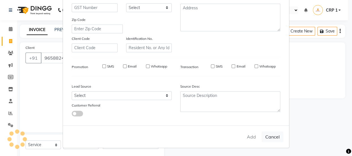
select select
checkbox input "false"
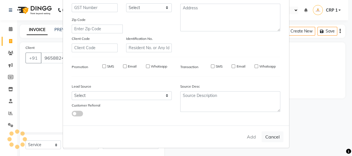
checkbox input "false"
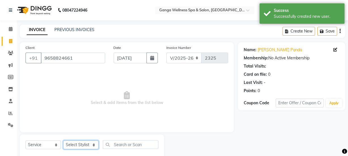
click at [76, 147] on select "Select Stylist Aarovi [PERSON_NAME] [PERSON_NAME] Ammi [PERSON_NAME] CRP 1 CRP …" at bounding box center [80, 145] width 35 height 9
select select "45438"
click at [63, 141] on select "Select Stylist Aarovi [PERSON_NAME] [PERSON_NAME] Ammi [PERSON_NAME] CRP 1 CRP …" at bounding box center [80, 145] width 35 height 9
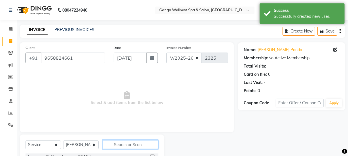
click at [118, 146] on input "text" at bounding box center [131, 144] width 56 height 9
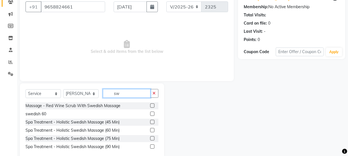
scroll to position [0, 0]
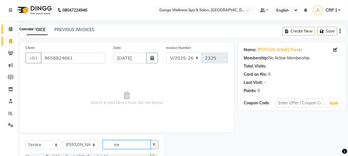
type input "sw"
click at [10, 30] on icon at bounding box center [11, 29] width 4 height 4
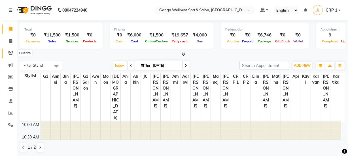
click at [10, 55] on icon at bounding box center [10, 53] width 5 height 4
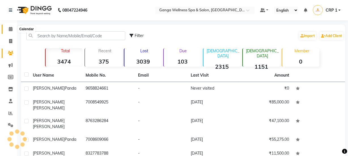
click at [11, 30] on icon at bounding box center [11, 29] width 4 height 4
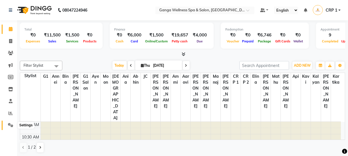
click at [11, 125] on icon at bounding box center [10, 125] width 5 height 4
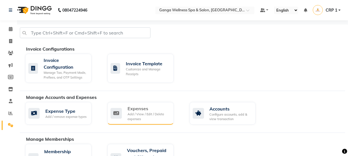
click at [142, 109] on div "Expenses" at bounding box center [148, 108] width 42 height 7
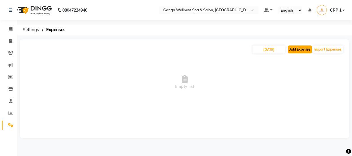
click at [298, 48] on button "Add Expense" at bounding box center [300, 50] width 24 height 8
select select "1"
select select "2396"
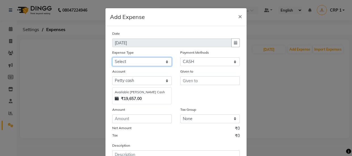
click at [148, 62] on select "Select Advance Salary Bank charges Car maintenance Cash transfer to bank Cash t…" at bounding box center [141, 61] width 59 height 9
select select "18"
click at [112, 58] on select "Select Advance Salary Bank charges Car maintenance Cash transfer to bank Cash t…" at bounding box center [141, 61] width 59 height 9
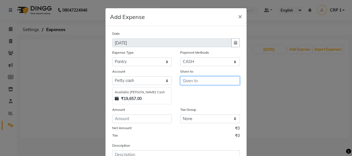
click at [189, 82] on input "text" at bounding box center [209, 80] width 59 height 9
type input "mohan"
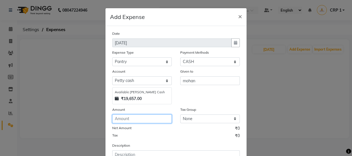
click at [134, 122] on input "number" at bounding box center [141, 119] width 59 height 9
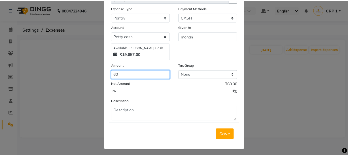
scroll to position [47, 0]
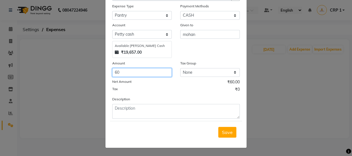
type input "60"
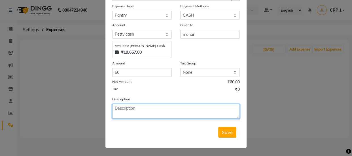
click at [146, 110] on textarea at bounding box center [175, 111] width 127 height 15
type textarea "m"
type textarea "Milk"
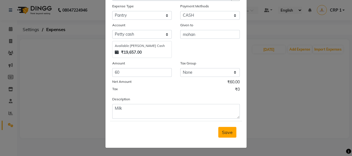
click at [227, 130] on span "Save" at bounding box center [227, 133] width 11 height 6
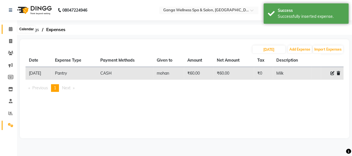
click at [10, 28] on icon at bounding box center [11, 29] width 4 height 4
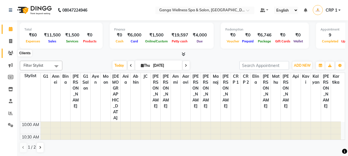
click at [11, 52] on icon at bounding box center [10, 53] width 5 height 4
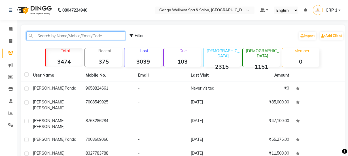
click at [61, 34] on input "text" at bounding box center [75, 35] width 99 height 9
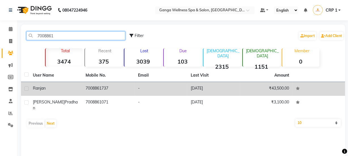
type input "7008861"
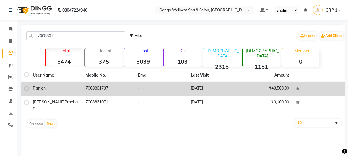
click at [72, 88] on div "Ranjan" at bounding box center [56, 89] width 46 height 6
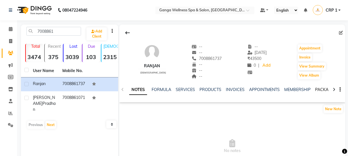
click at [319, 91] on link "PACKAGES" at bounding box center [325, 89] width 21 height 5
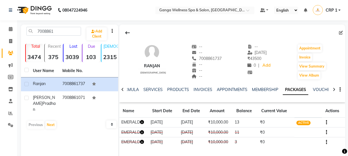
click at [142, 122] on icon "button" at bounding box center [142, 122] width 4 height 4
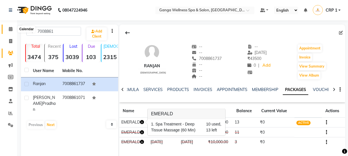
click at [9, 28] on icon at bounding box center [11, 29] width 4 height 4
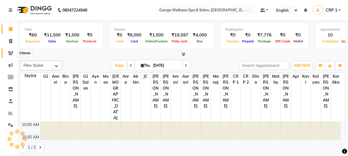
click at [12, 52] on icon at bounding box center [10, 53] width 5 height 4
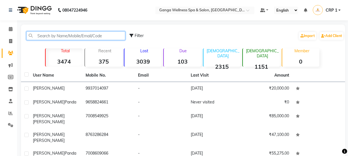
click at [60, 37] on input "text" at bounding box center [75, 35] width 99 height 9
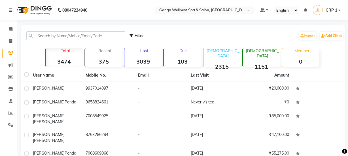
click at [36, 40] on div "Filter Import Add Client" at bounding box center [183, 36] width 322 height 18
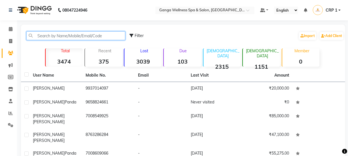
click at [38, 37] on input "text" at bounding box center [75, 35] width 99 height 9
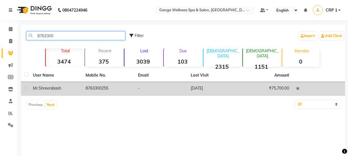
type input "8763300"
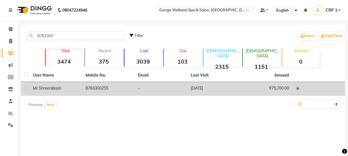
click at [48, 89] on span "Shreenibash" at bounding box center [50, 88] width 23 height 5
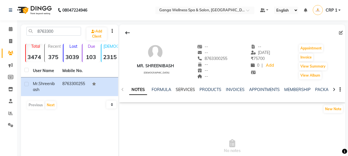
click at [180, 88] on link "SERVICES" at bounding box center [185, 89] width 19 height 5
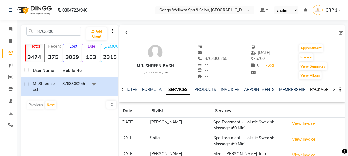
click at [314, 88] on link "PACKAGES" at bounding box center [320, 89] width 21 height 5
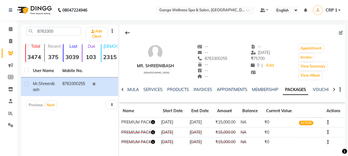
scroll to position [47, 0]
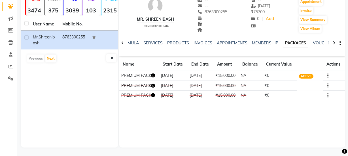
click at [153, 75] on icon "button" at bounding box center [153, 76] width 4 height 4
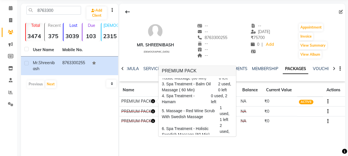
scroll to position [0, 0]
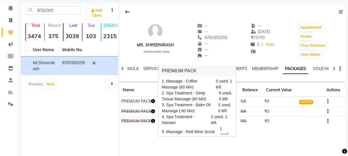
click at [238, 131] on div "Mr. Shreenibash [DEMOGRAPHIC_DATA] -- -- 8763300255 -- -- -- -- [DATE] ₹ 75700 …" at bounding box center [232, 89] width 226 height 170
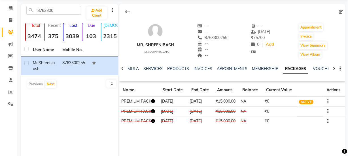
click at [155, 101] on icon "button" at bounding box center [153, 101] width 4 height 4
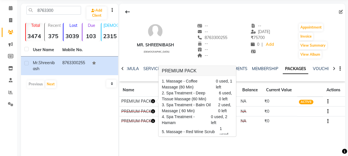
click at [161, 129] on div "1. Massage - Coffee Massage (80 Min) 0 used, 1 left 2. Spa Treatment - Deep Tis…" at bounding box center [197, 106] width 78 height 61
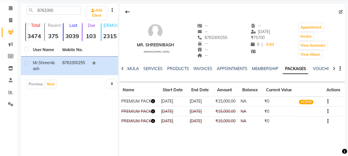
click at [153, 101] on icon "button" at bounding box center [153, 101] width 4 height 4
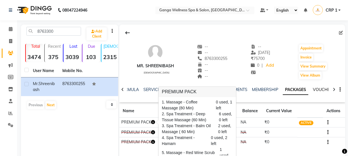
click at [319, 89] on link "VOUCHERS" at bounding box center [324, 89] width 22 height 5
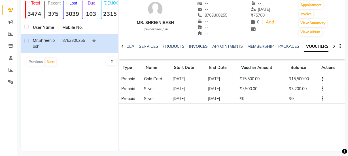
scroll to position [47, 0]
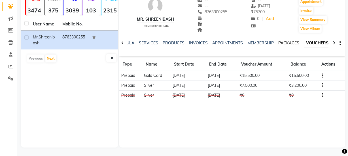
click at [285, 43] on link "PACKAGES" at bounding box center [288, 42] width 21 height 5
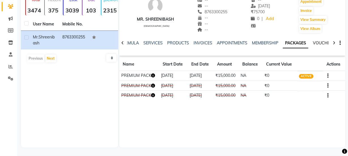
click at [320, 43] on link "VOUCHERS" at bounding box center [324, 42] width 22 height 5
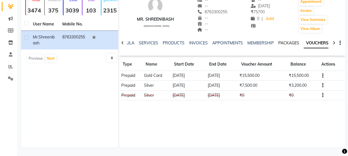
click at [284, 44] on link "PACKAGES" at bounding box center [288, 42] width 21 height 5
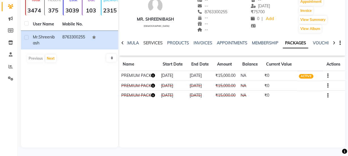
click at [151, 44] on link "SERVICES" at bounding box center [152, 42] width 19 height 5
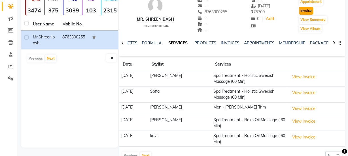
click at [309, 14] on button "Invoice" at bounding box center [306, 11] width 14 height 8
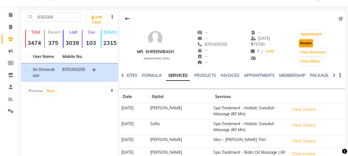
select select "715"
select select "service"
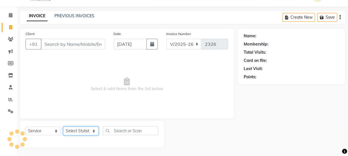
type input "8763300255"
click at [76, 128] on select "Select Stylist" at bounding box center [80, 131] width 35 height 9
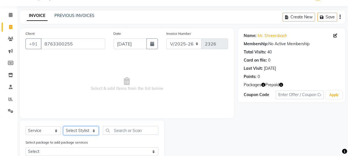
select select "90084"
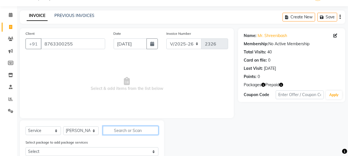
click at [124, 131] on input "text" at bounding box center [131, 130] width 56 height 9
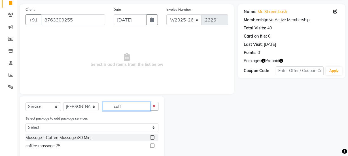
scroll to position [50, 0]
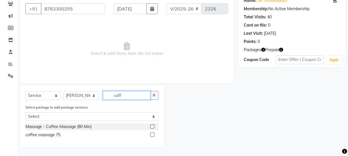
type input "coff"
click at [153, 127] on label at bounding box center [152, 127] width 4 height 4
click at [153, 127] on input "checkbox" at bounding box center [152, 127] width 4 height 4
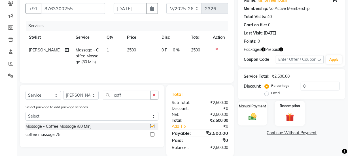
checkbox input "false"
click at [285, 114] on img at bounding box center [290, 117] width 14 height 10
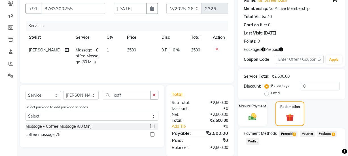
click at [323, 133] on span "Package 1" at bounding box center [327, 134] width 20 height 7
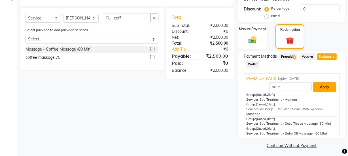
click at [320, 88] on button "Apply" at bounding box center [325, 87] width 24 height 10
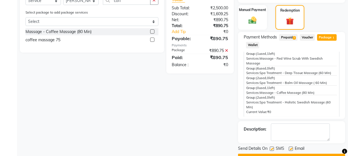
scroll to position [161, 0]
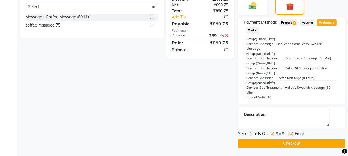
click at [303, 144] on button "Checkout" at bounding box center [291, 143] width 107 height 9
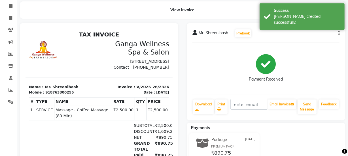
scroll to position [23, 0]
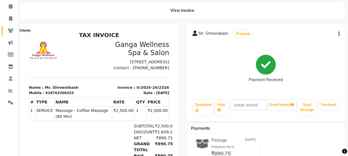
click at [10, 31] on icon at bounding box center [10, 30] width 5 height 4
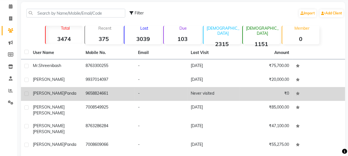
click at [85, 99] on td "9658824661" at bounding box center [108, 94] width 53 height 14
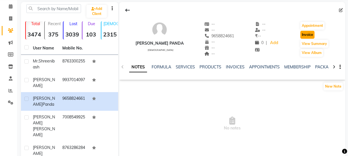
click at [307, 36] on button "Invoice" at bounding box center [307, 35] width 14 height 8
select select "service"
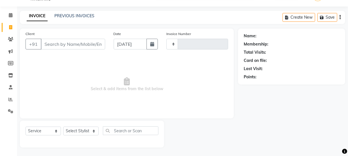
scroll to position [14, 0]
type input "2327"
select select "715"
type input "9658824661"
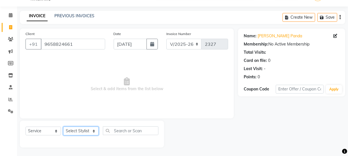
click at [82, 132] on select "Select Stylist Aarovi [PERSON_NAME] [PERSON_NAME] Ammi [PERSON_NAME] CRP 1 CRP …" at bounding box center [80, 131] width 35 height 9
select select "45438"
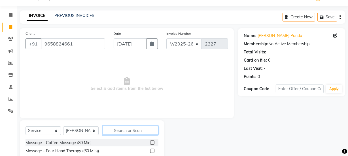
click at [125, 132] on input "text" at bounding box center [131, 130] width 56 height 9
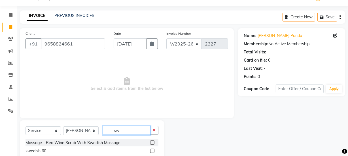
scroll to position [63, 0]
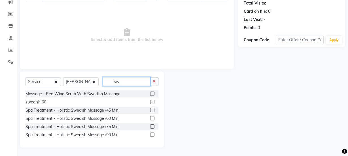
type input "sw"
click at [151, 111] on label at bounding box center [152, 110] width 4 height 4
click at [151, 111] on input "checkbox" at bounding box center [152, 111] width 4 height 4
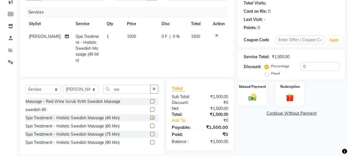
checkbox input "false"
click at [138, 58] on td "1500" at bounding box center [140, 48] width 35 height 37
select select "45438"
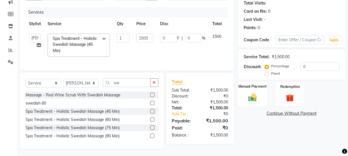
click at [257, 96] on img at bounding box center [253, 98] width 14 height 10
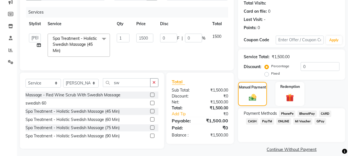
click at [281, 115] on span "PhonePe" at bounding box center [287, 114] width 16 height 7
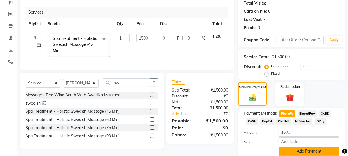
click at [295, 148] on button "Add Payment" at bounding box center [308, 151] width 61 height 9
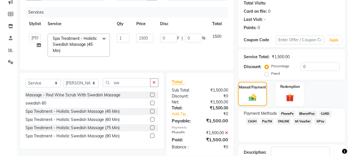
scroll to position [101, 0]
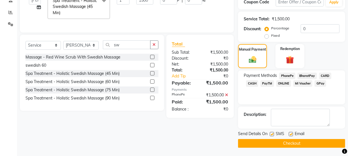
click at [294, 143] on button "Checkout" at bounding box center [291, 143] width 107 height 9
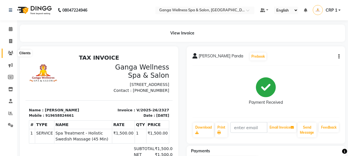
click at [12, 55] on icon at bounding box center [10, 53] width 5 height 4
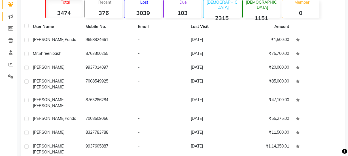
scroll to position [11, 0]
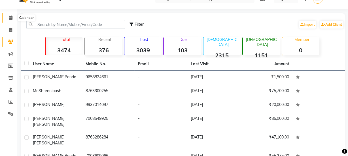
click at [10, 20] on icon at bounding box center [11, 18] width 4 height 4
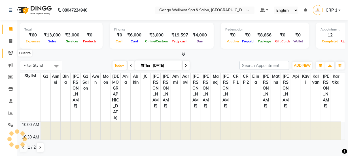
click at [10, 54] on icon at bounding box center [10, 53] width 5 height 4
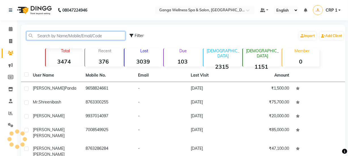
click at [63, 35] on input "text" at bounding box center [75, 35] width 99 height 9
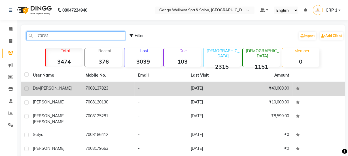
type input "70081"
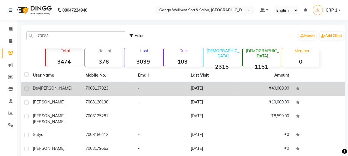
click at [59, 88] on div "Dev [PERSON_NAME]" at bounding box center [56, 89] width 46 height 6
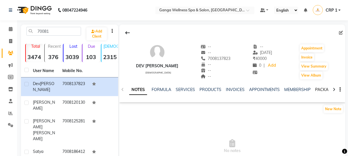
click at [316, 91] on link "PACKAGES" at bounding box center [325, 89] width 21 height 5
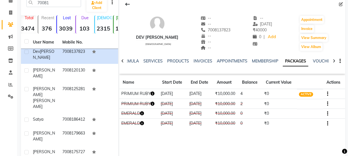
scroll to position [5, 0]
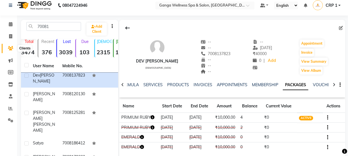
click at [10, 49] on icon at bounding box center [10, 48] width 5 height 4
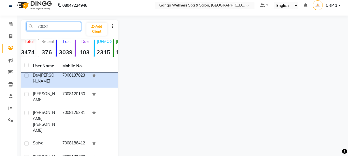
click at [57, 24] on input "70081" at bounding box center [53, 26] width 55 height 9
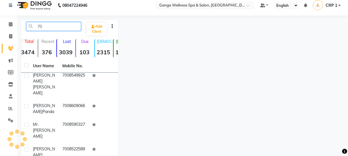
type input "7"
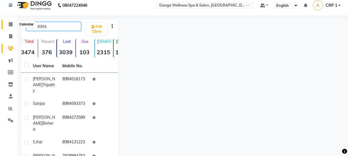
type input "8984"
click at [9, 22] on icon at bounding box center [11, 24] width 4 height 4
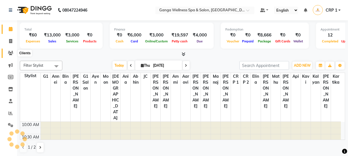
click at [13, 52] on icon at bounding box center [10, 53] width 5 height 4
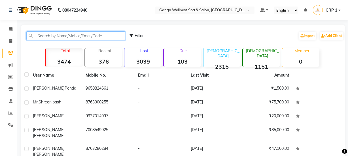
click at [67, 37] on input "text" at bounding box center [75, 35] width 99 height 9
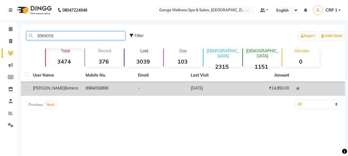
type input "8984059"
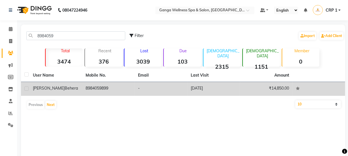
click at [60, 84] on td "[PERSON_NAME]" at bounding box center [55, 89] width 53 height 14
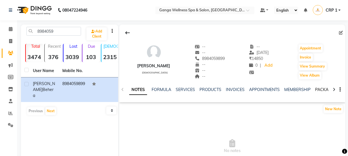
click at [318, 91] on link "PACKAGES" at bounding box center [325, 89] width 21 height 5
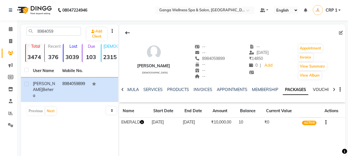
click at [318, 91] on link "VOUCHERS" at bounding box center [324, 89] width 22 height 5
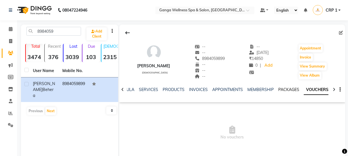
click at [286, 91] on link "PACKAGES" at bounding box center [288, 89] width 21 height 5
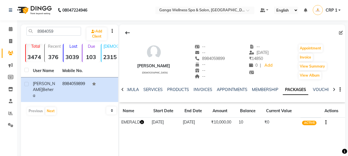
click at [142, 123] on icon "button" at bounding box center [142, 122] width 4 height 4
click at [139, 139] on div "[PERSON_NAME] [DEMOGRAPHIC_DATA] -- -- 8984059899 -- -- -- -- [DATE] ₹ 14850 0 …" at bounding box center [232, 110] width 226 height 170
click at [152, 89] on link "SERVICES" at bounding box center [152, 89] width 19 height 5
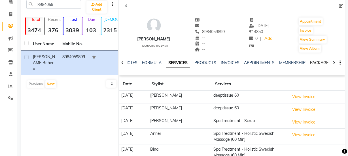
scroll to position [25, 0]
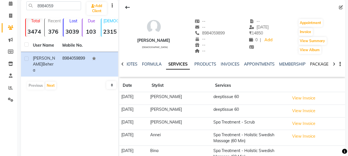
click at [313, 64] on link "PACKAGES" at bounding box center [320, 64] width 21 height 5
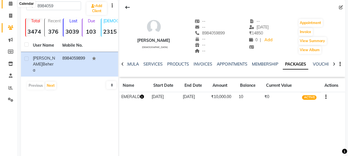
click at [10, 5] on icon at bounding box center [11, 3] width 4 height 4
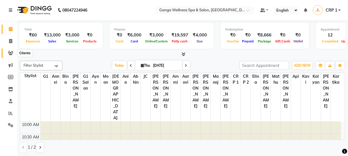
click at [12, 51] on icon at bounding box center [10, 53] width 5 height 4
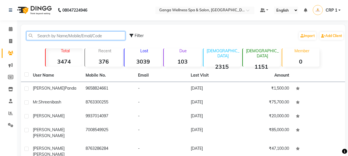
click at [78, 35] on input "text" at bounding box center [75, 35] width 99 height 9
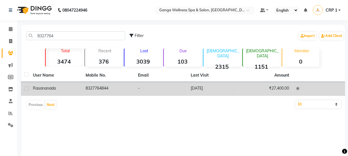
click at [66, 87] on div "Rasananada" at bounding box center [56, 89] width 46 height 6
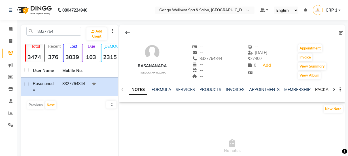
click at [320, 90] on link "PACKAGES" at bounding box center [325, 89] width 21 height 5
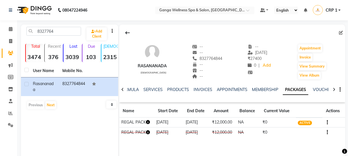
click at [147, 122] on icon "button" at bounding box center [148, 122] width 4 height 4
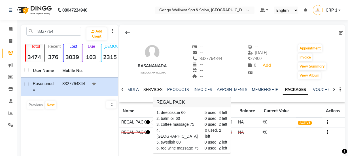
click at [155, 89] on link "SERVICES" at bounding box center [152, 89] width 19 height 5
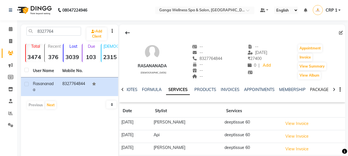
click at [320, 88] on link "PACKAGES" at bounding box center [320, 89] width 21 height 5
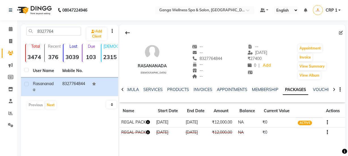
click at [147, 123] on icon "button" at bounding box center [148, 122] width 4 height 4
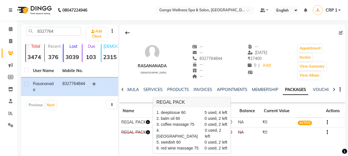
scroll to position [25, 0]
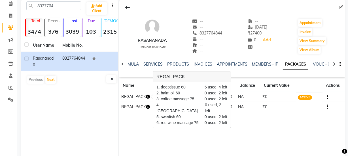
click at [12, 27] on icon at bounding box center [10, 27] width 5 height 4
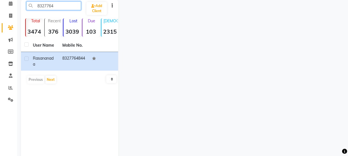
click at [62, 6] on input "8327764" at bounding box center [53, 5] width 55 height 9
click at [72, 5] on input "8327764" at bounding box center [53, 5] width 55 height 9
type input "8"
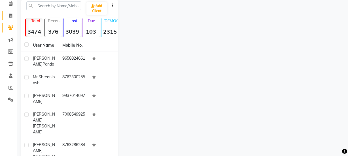
click at [12, 15] on span at bounding box center [11, 16] width 10 height 7
select select "715"
select select "service"
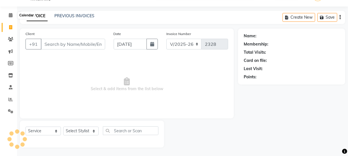
scroll to position [14, 0]
drag, startPoint x: 13, startPoint y: 37, endPoint x: 17, endPoint y: 34, distance: 5.2
click at [13, 37] on span at bounding box center [11, 39] width 10 height 7
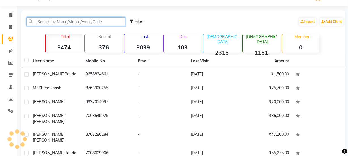
click at [58, 20] on input "text" at bounding box center [75, 21] width 99 height 9
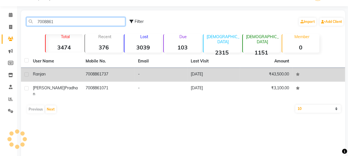
type input "7008861"
click at [48, 76] on div "Ranjan" at bounding box center [56, 74] width 46 height 6
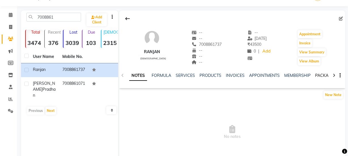
click at [321, 75] on link "PACKAGES" at bounding box center [325, 75] width 21 height 5
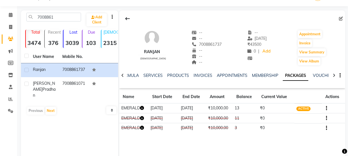
click at [144, 107] on icon "button" at bounding box center [142, 108] width 4 height 4
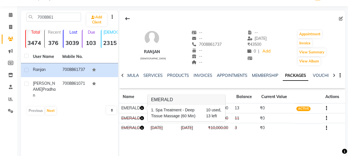
scroll to position [47, 0]
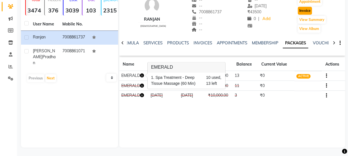
click at [308, 11] on button "Invoice" at bounding box center [305, 11] width 14 height 8
select select "service"
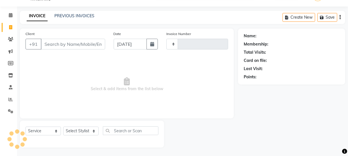
scroll to position [14, 0]
type input "2328"
select select "715"
type input "7008861737"
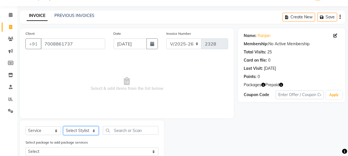
click at [72, 130] on select "Select Stylist Aarovi [PERSON_NAME] [PERSON_NAME] Ammi [PERSON_NAME] CRP 1 CRP …" at bounding box center [80, 131] width 35 height 9
select select "90084"
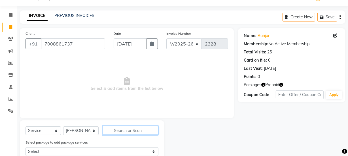
click at [121, 131] on input "text" at bounding box center [131, 130] width 56 height 9
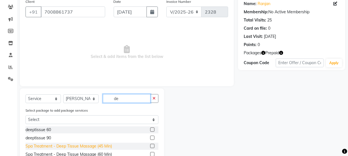
scroll to position [65, 0]
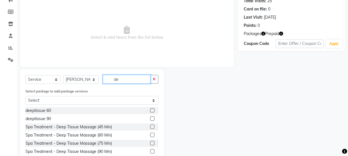
type input "de"
click at [150, 134] on label at bounding box center [152, 135] width 4 height 4
click at [150, 134] on input "checkbox" at bounding box center [152, 136] width 4 height 4
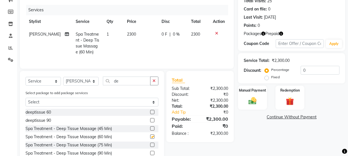
checkbox input "false"
click at [84, 86] on select "Select Stylist Aarovi [PERSON_NAME] [PERSON_NAME] Ammi [PERSON_NAME] CRP 1 CRP …" at bounding box center [80, 81] width 35 height 9
select select "75523"
click at [129, 86] on input "de" at bounding box center [127, 81] width 48 height 9
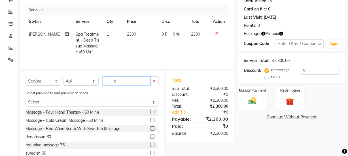
type input "de"
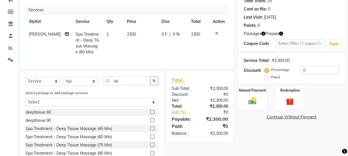
click at [150, 139] on label at bounding box center [152, 137] width 4 height 4
click at [150, 139] on input "checkbox" at bounding box center [152, 137] width 4 height 4
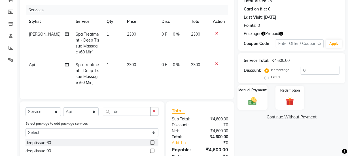
checkbox input "false"
click at [287, 95] on div "Redemption" at bounding box center [290, 97] width 30 height 25
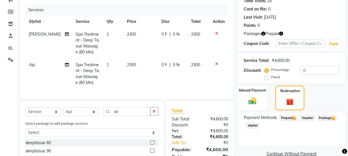
click at [323, 118] on span "Package 1" at bounding box center [327, 118] width 20 height 7
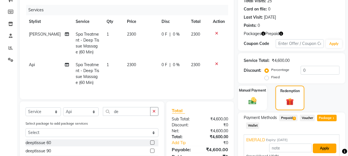
click at [322, 144] on button "Apply" at bounding box center [325, 149] width 24 height 10
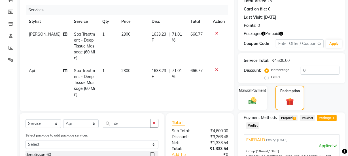
scroll to position [129, 0]
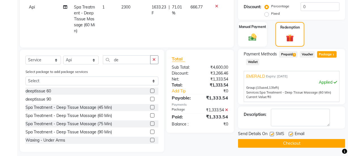
click at [307, 144] on button "Checkout" at bounding box center [291, 143] width 107 height 9
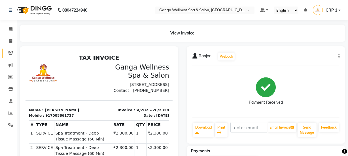
click at [12, 57] on link "Clients" at bounding box center [9, 53] width 14 height 9
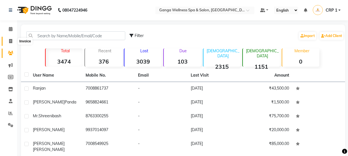
click at [9, 41] on icon at bounding box center [10, 41] width 3 height 4
select select "service"
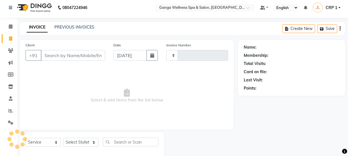
type input "2329"
select select "715"
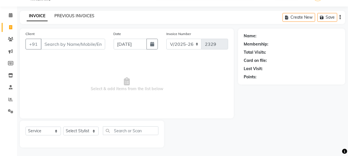
click at [85, 13] on link "PREVIOUS INVOICES" at bounding box center [74, 15] width 40 height 5
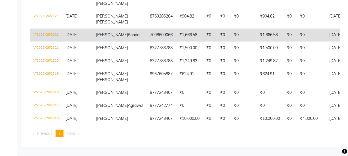
scroll to position [148, 0]
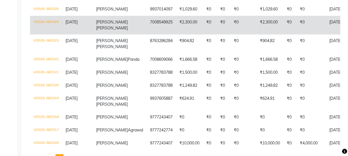
click at [116, 35] on td "[PERSON_NAME]" at bounding box center [120, 25] width 54 height 19
click at [113, 35] on td "[PERSON_NAME]" at bounding box center [120, 25] width 54 height 19
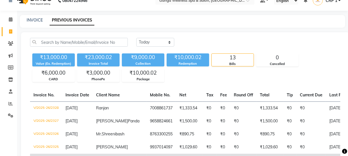
scroll to position [0, 0]
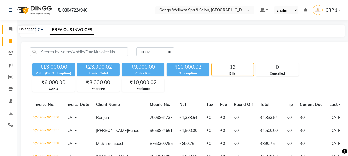
click at [11, 27] on icon at bounding box center [11, 29] width 4 height 4
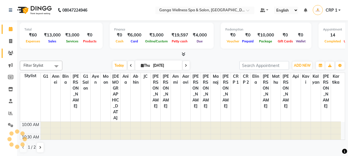
click at [11, 54] on icon at bounding box center [10, 53] width 5 height 4
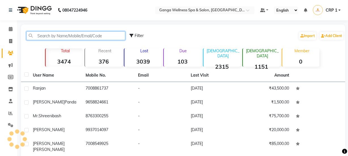
click at [102, 34] on input "text" at bounding box center [75, 35] width 99 height 9
click at [59, 39] on input "text" at bounding box center [75, 35] width 99 height 9
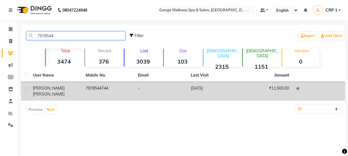
type input "7978544"
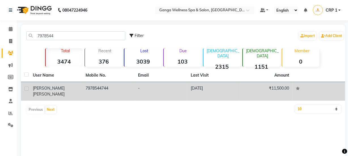
click at [47, 86] on div "[PERSON_NAME] [PERSON_NAME]" at bounding box center [56, 92] width 46 height 12
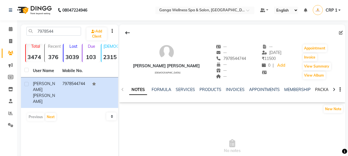
click at [323, 89] on link "PACKAGES" at bounding box center [325, 89] width 21 height 5
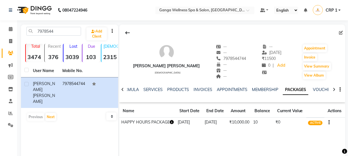
click at [170, 124] on icon "button" at bounding box center [172, 122] width 4 height 4
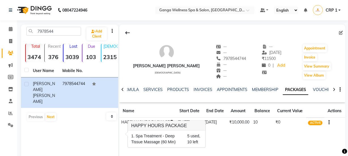
click at [269, 154] on div "[PERSON_NAME] [PERSON_NAME] [DEMOGRAPHIC_DATA] -- -- 7978544744 -- -- -- -- [DA…" at bounding box center [232, 110] width 226 height 170
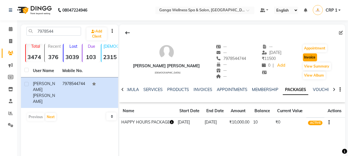
click at [308, 57] on button "Invoice" at bounding box center [310, 58] width 14 height 8
select select "715"
select select "service"
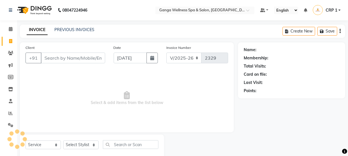
scroll to position [14, 0]
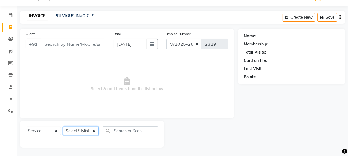
click at [87, 132] on select "Select Stylist" at bounding box center [80, 131] width 35 height 9
type input "7978544744"
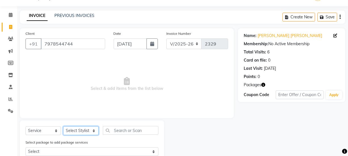
scroll to position [0, 0]
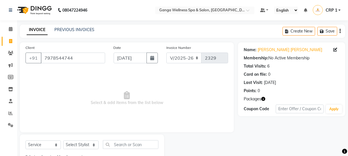
drag, startPoint x: 87, startPoint y: 132, endPoint x: 48, endPoint y: 92, distance: 55.5
click at [48, 92] on span "Select & add items from the list below" at bounding box center [126, 98] width 202 height 57
click at [81, 142] on select "Select Stylist Aarovi [PERSON_NAME] [PERSON_NAME] Ammi [PERSON_NAME] CRP 1 CRP …" at bounding box center [80, 145] width 35 height 9
select select "45438"
click at [119, 142] on input "text" at bounding box center [131, 144] width 56 height 9
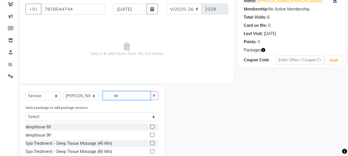
scroll to position [77, 0]
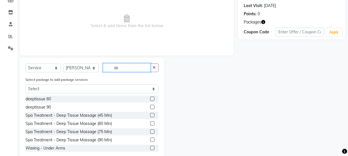
type input "de"
click at [150, 124] on label at bounding box center [152, 123] width 4 height 4
click at [150, 124] on input "checkbox" at bounding box center [152, 124] width 4 height 4
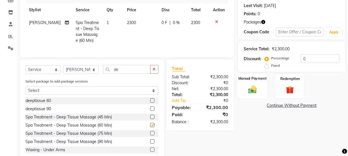
checkbox input "false"
click at [255, 89] on img at bounding box center [253, 90] width 14 height 10
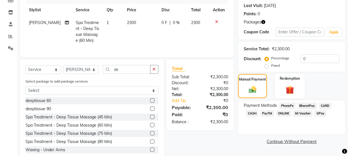
click at [295, 88] on img at bounding box center [290, 90] width 14 height 10
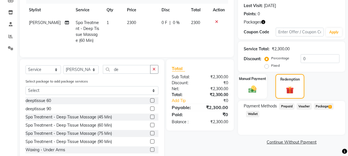
click at [321, 106] on span "Package 1" at bounding box center [324, 106] width 20 height 7
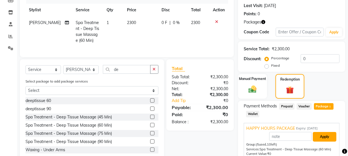
click at [322, 135] on button "Apply" at bounding box center [325, 137] width 24 height 10
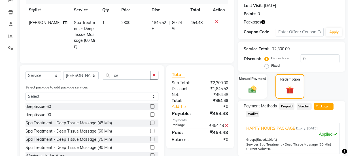
scroll to position [129, 0]
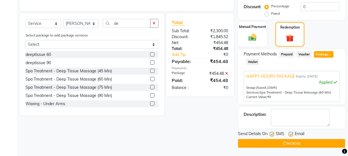
click at [319, 143] on button "Checkout" at bounding box center [291, 143] width 107 height 9
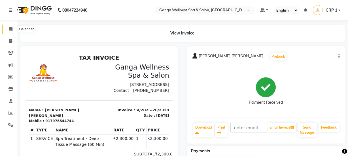
click at [11, 29] on icon at bounding box center [11, 29] width 4 height 4
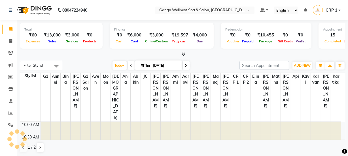
scroll to position [224, 0]
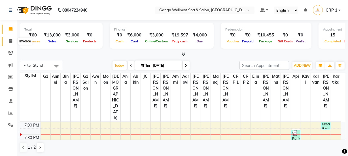
click at [10, 41] on icon at bounding box center [10, 41] width 3 height 4
select select "service"
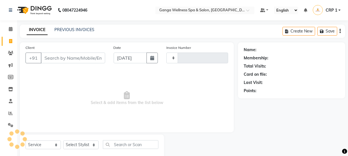
type input "2330"
select select "715"
click at [63, 30] on link "PREVIOUS INVOICES" at bounding box center [74, 29] width 40 height 5
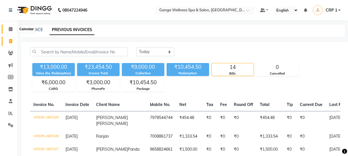
click at [10, 28] on icon at bounding box center [11, 29] width 4 height 4
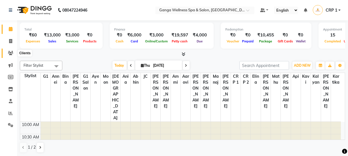
click at [8, 54] on icon at bounding box center [10, 53] width 5 height 4
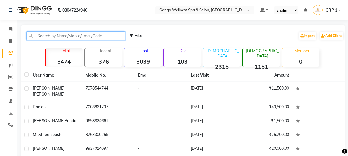
click at [60, 37] on input "text" at bounding box center [75, 35] width 99 height 9
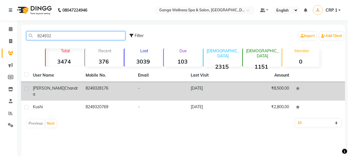
type input "824932"
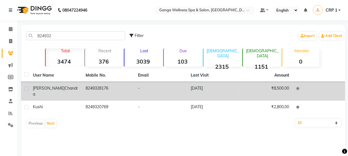
click at [108, 92] on td "8249328176" at bounding box center [108, 91] width 53 height 19
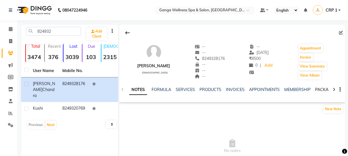
click at [317, 90] on link "PACKAGES" at bounding box center [325, 89] width 21 height 5
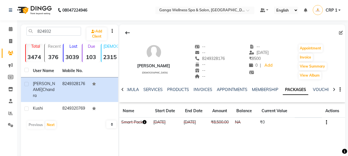
click at [146, 123] on icon "button" at bounding box center [144, 122] width 4 height 4
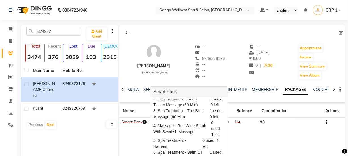
scroll to position [47, 0]
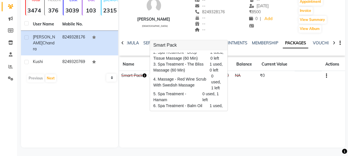
click at [218, 118] on div "[PERSON_NAME] [DEMOGRAPHIC_DATA] -- -- 8249328176 -- -- -- -- [DATE] ₹ 8500 0 |…" at bounding box center [232, 63] width 226 height 170
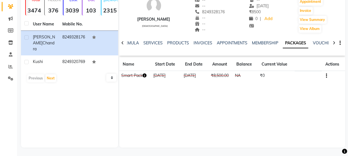
click at [144, 77] on icon "button" at bounding box center [144, 76] width 4 height 4
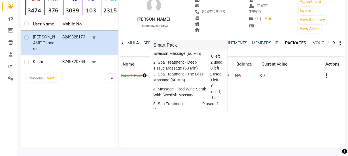
scroll to position [21, 0]
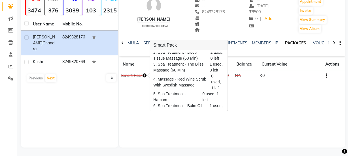
click at [232, 106] on div "[PERSON_NAME] [DEMOGRAPHIC_DATA] -- -- 8249328176 -- -- -- -- [DATE] ₹ 8500 0 |…" at bounding box center [232, 63] width 226 height 170
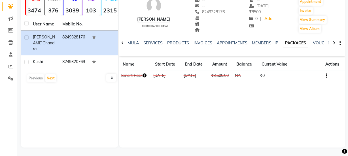
click at [145, 75] on icon "button" at bounding box center [144, 76] width 4 height 4
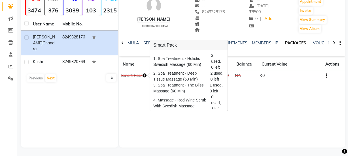
click at [145, 87] on div "[PERSON_NAME] [DEMOGRAPHIC_DATA] -- -- 8249328176 -- -- -- -- [DATE] ₹ 8500 0 |…" at bounding box center [232, 63] width 226 height 170
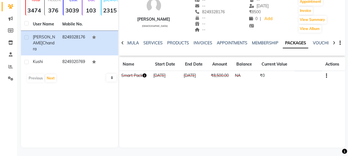
click at [146, 77] on icon "button" at bounding box center [144, 76] width 4 height 4
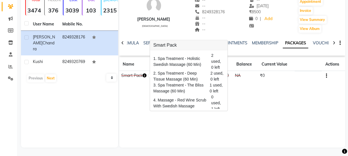
click at [248, 95] on div "[PERSON_NAME] [DEMOGRAPHIC_DATA] -- -- 8249328176 -- -- -- -- [DATE] ₹ 8500 0 |…" at bounding box center [232, 63] width 226 height 170
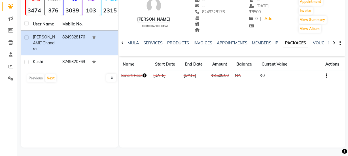
scroll to position [0, 0]
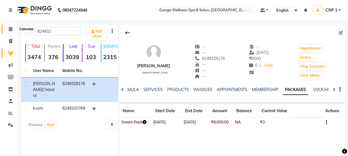
click at [10, 29] on icon at bounding box center [11, 29] width 4 height 4
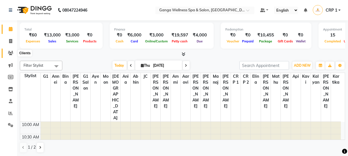
click at [8, 53] on icon at bounding box center [10, 53] width 5 height 4
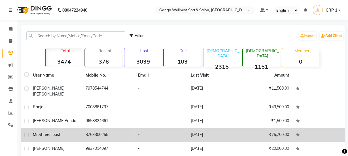
click at [59, 133] on td "Mr. Shreenibash" at bounding box center [55, 136] width 53 height 14
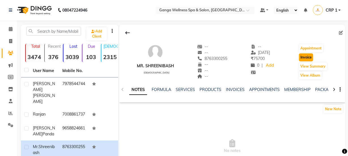
click at [308, 61] on button "Invoice" at bounding box center [306, 58] width 14 height 8
select select "service"
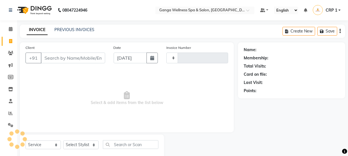
scroll to position [14, 0]
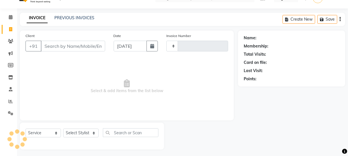
type input "2330"
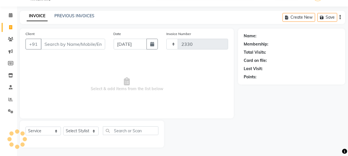
select select "715"
type input "8763300255"
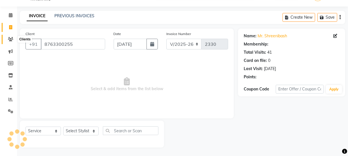
click at [11, 40] on icon at bounding box center [10, 39] width 5 height 4
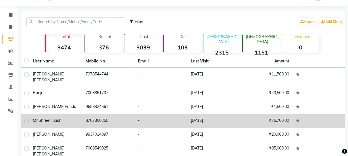
click at [54, 118] on span "Shreenibash" at bounding box center [50, 120] width 23 height 5
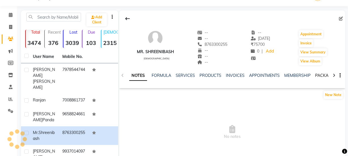
click at [325, 76] on link "PACKAGES" at bounding box center [325, 75] width 21 height 5
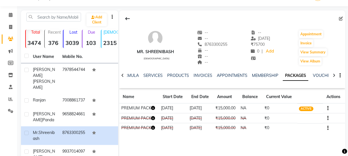
click at [155, 109] on icon "button" at bounding box center [153, 108] width 4 height 4
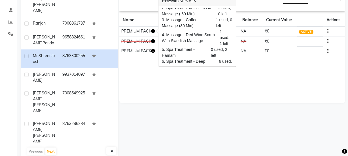
scroll to position [14, 0]
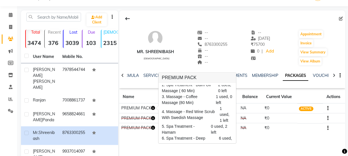
click at [155, 120] on button "button" at bounding box center [153, 119] width 4 height 6
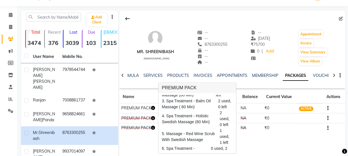
scroll to position [40, 0]
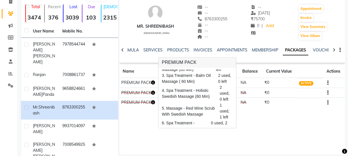
click at [247, 133] on div "Mr. Shreenibash [DEMOGRAPHIC_DATA] -- -- 8763300255 -- -- -- -- [DATE] ₹ 75700 …" at bounding box center [232, 70] width 226 height 170
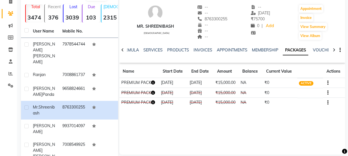
click at [154, 83] on icon "button" at bounding box center [153, 83] width 4 height 4
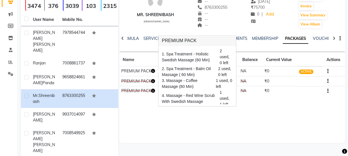
scroll to position [25, 0]
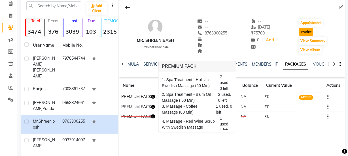
click at [308, 31] on button "Invoice" at bounding box center [306, 32] width 14 height 8
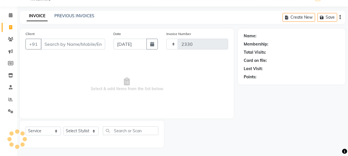
scroll to position [14, 0]
click at [85, 131] on select "Select Stylist" at bounding box center [80, 131] width 35 height 9
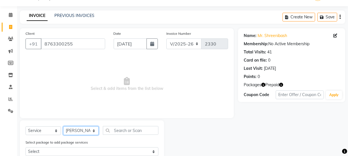
click at [63, 127] on select "Select Stylist Aarovi [PERSON_NAME] [PERSON_NAME] Ammi [PERSON_NAME] CRP 1 CRP …" at bounding box center [80, 131] width 35 height 9
click at [45, 130] on select "Select Service Product Membership Package Voucher Prepaid Gift Card" at bounding box center [42, 131] width 35 height 9
click at [25, 127] on select "Select Service Product Membership Package Voucher Prepaid Gift Card" at bounding box center [42, 131] width 35 height 9
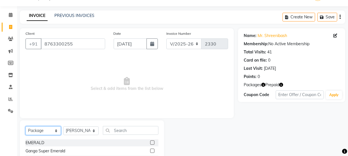
scroll to position [40, 0]
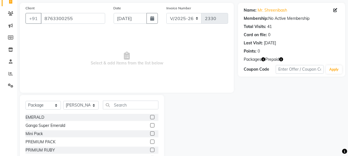
click at [150, 126] on label at bounding box center [152, 125] width 4 height 4
click at [150, 126] on input "checkbox" at bounding box center [152, 126] width 4 height 4
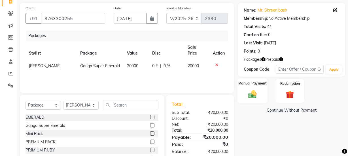
click at [262, 92] on div "Manual Payment" at bounding box center [252, 90] width 30 height 25
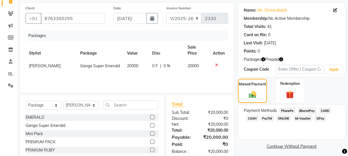
click at [284, 111] on span "PhonePe" at bounding box center [287, 111] width 16 height 7
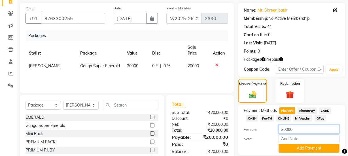
click at [283, 129] on input "20000" at bounding box center [308, 129] width 61 height 9
click at [273, 136] on div "Note:" at bounding box center [291, 140] width 104 height 10
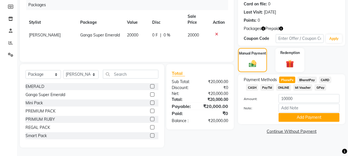
scroll to position [45, 0]
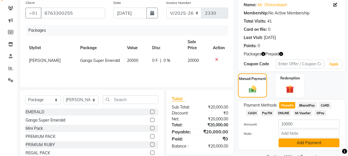
click at [306, 143] on button "Add Payment" at bounding box center [308, 143] width 61 height 9
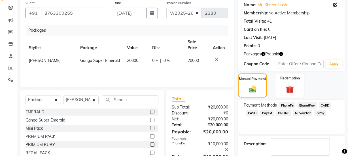
scroll to position [74, 0]
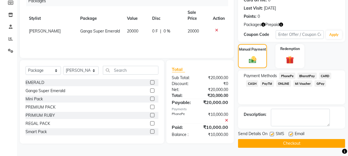
click at [275, 141] on button "Checkout" at bounding box center [291, 143] width 107 height 9
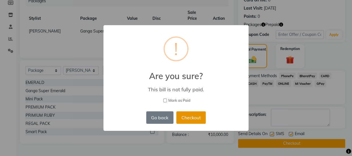
click at [190, 116] on button "Checkout" at bounding box center [190, 118] width 29 height 12
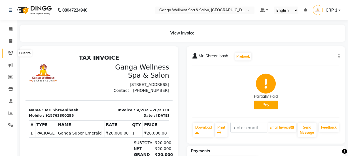
click at [11, 52] on icon at bounding box center [10, 53] width 5 height 4
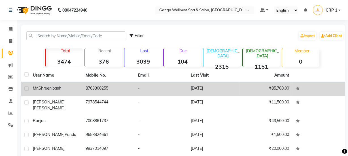
click at [56, 93] on td "Mr. Shreenibash" at bounding box center [55, 89] width 53 height 14
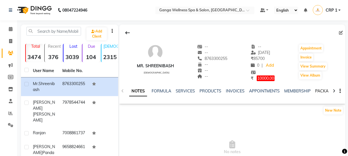
click at [322, 90] on link "PACKAGES" at bounding box center [325, 91] width 21 height 5
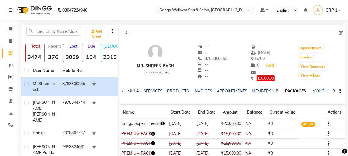
scroll to position [77, 0]
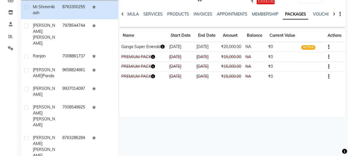
click at [161, 49] on icon "button" at bounding box center [163, 47] width 4 height 4
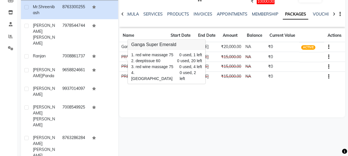
scroll to position [0, 0]
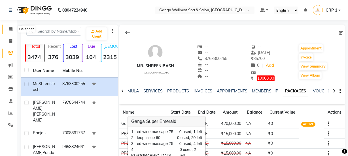
click at [9, 26] on span at bounding box center [11, 29] width 10 height 7
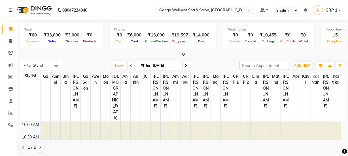
click at [128, 122] on div at bounding box center [126, 134] width 10 height 25
click at [12, 52] on icon at bounding box center [10, 53] width 5 height 4
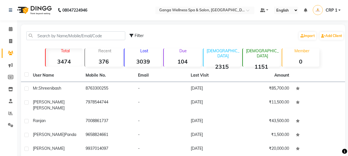
drag, startPoint x: 65, startPoint y: 40, endPoint x: 30, endPoint y: 59, distance: 40.1
click at [30, 59] on div "Total 3474 Recent 376 Lost 3039 Due 104 [DEMOGRAPHIC_DATA] 2315 [DEMOGRAPHIC_DA…" at bounding box center [183, 57] width 314 height 20
click at [10, 28] on icon at bounding box center [11, 29] width 4 height 4
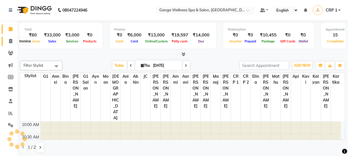
click at [9, 42] on icon at bounding box center [10, 41] width 3 height 4
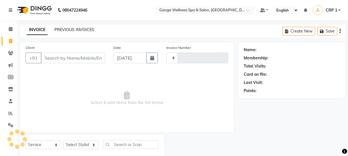
click at [66, 31] on link "PREVIOUS INVOICES" at bounding box center [74, 29] width 40 height 5
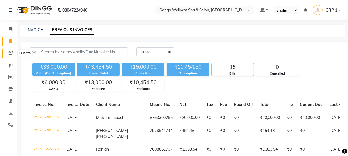
click at [9, 54] on icon at bounding box center [10, 53] width 5 height 4
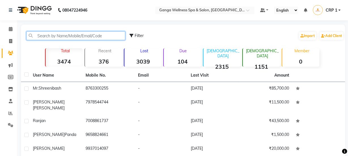
click at [39, 37] on input "text" at bounding box center [75, 35] width 99 height 9
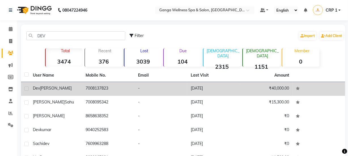
click at [59, 90] on div "Dev [PERSON_NAME]" at bounding box center [56, 89] width 46 height 6
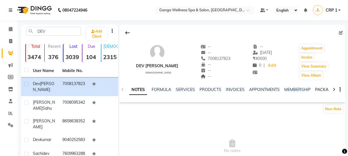
click at [319, 91] on link "PACKAGES" at bounding box center [325, 89] width 21 height 5
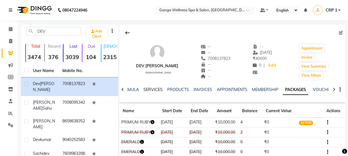
click at [153, 89] on link "SERVICES" at bounding box center [152, 89] width 19 height 5
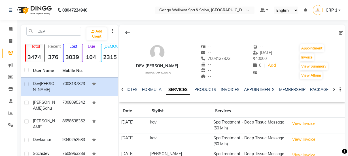
scroll to position [51, 0]
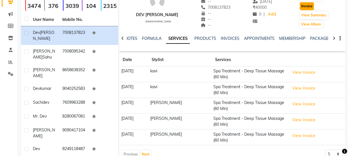
click at [307, 6] on button "Invoice" at bounding box center [307, 6] width 14 height 8
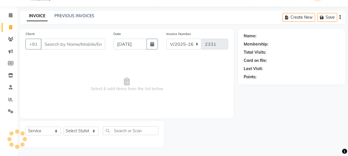
scroll to position [14, 0]
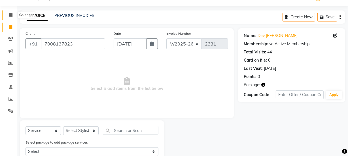
click at [11, 12] on span at bounding box center [11, 15] width 10 height 7
